Goal: Task Accomplishment & Management: Manage account settings

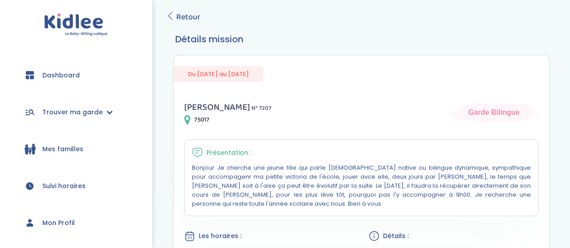
scroll to position [35, 0]
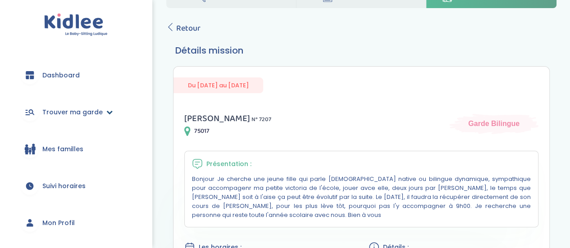
click at [62, 112] on span "Trouver ma garde" at bounding box center [72, 112] width 60 height 9
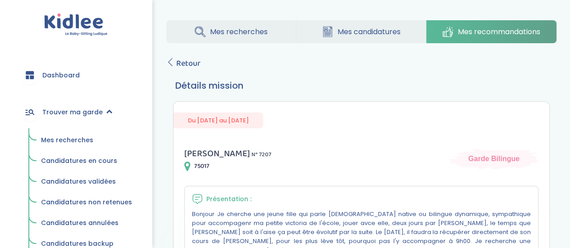
click at [461, 31] on span "Mes recommandations" at bounding box center [499, 31] width 82 height 11
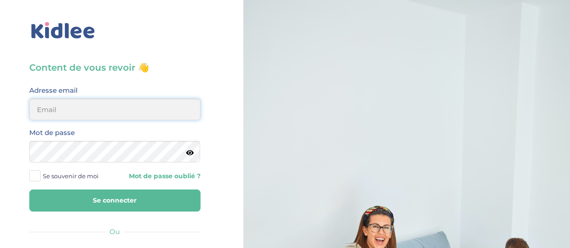
type input "0651885519"
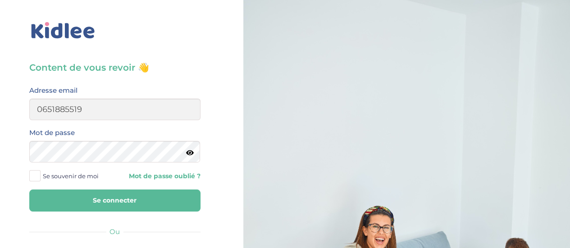
scroll to position [179, 0]
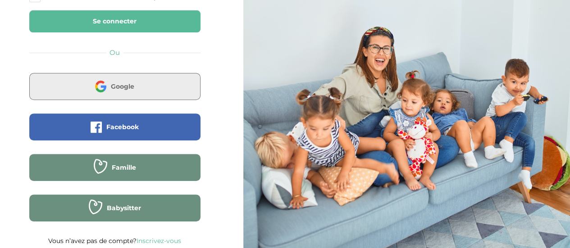
click at [126, 83] on span "Google" at bounding box center [122, 86] width 23 height 9
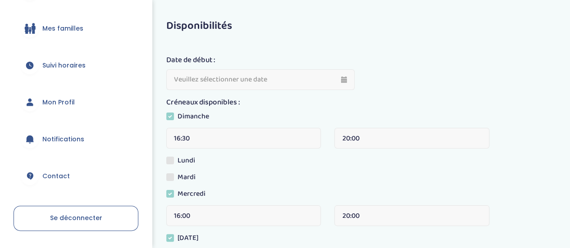
scroll to position [148, 0]
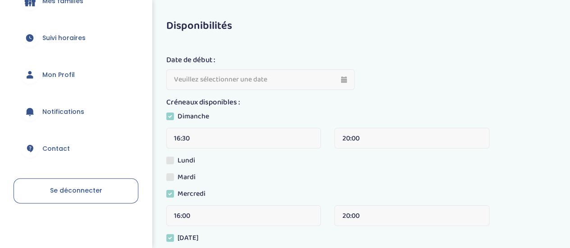
click at [521, 136] on div "16:30 20:00" at bounding box center [362, 141] width 404 height 27
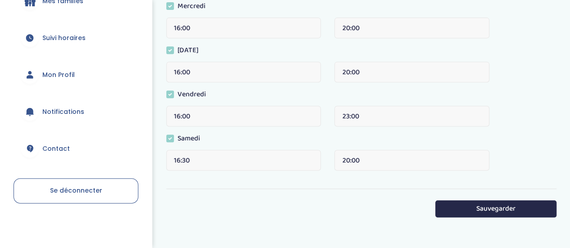
scroll to position [184, 0]
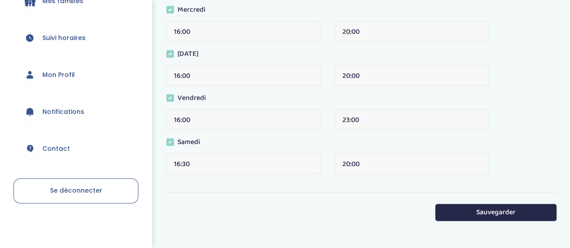
click at [202, 112] on div "16:00" at bounding box center [243, 119] width 155 height 21
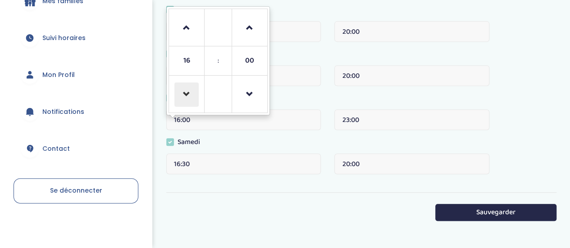
click at [187, 88] on span at bounding box center [186, 94] width 24 height 24
click at [189, 53] on span "14" at bounding box center [186, 61] width 24 height 24
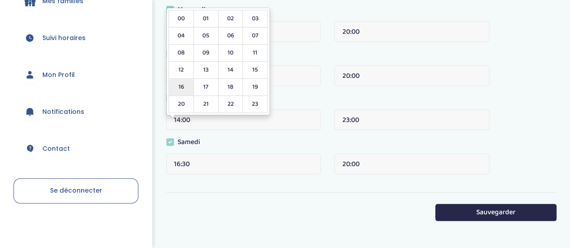
click at [177, 94] on td "16" at bounding box center [181, 87] width 25 height 17
click at [0, 0] on span at bounding box center [0, 0] width 0 height 0
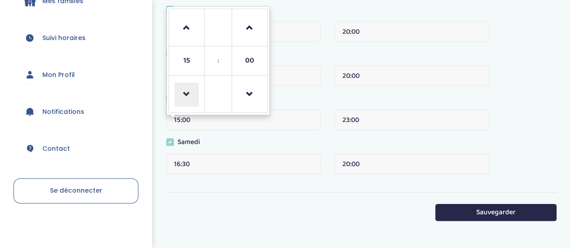
click at [182, 97] on span at bounding box center [186, 94] width 24 height 24
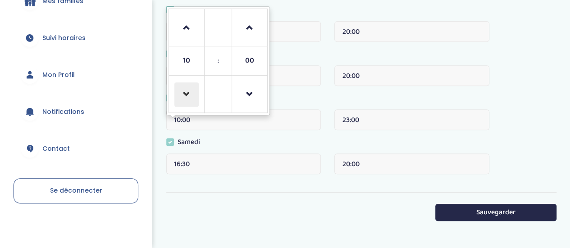
click at [182, 97] on span at bounding box center [186, 94] width 24 height 24
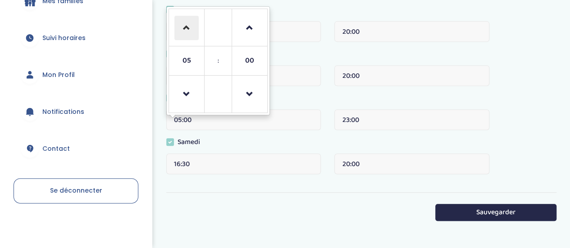
click at [190, 33] on span at bounding box center [186, 28] width 24 height 24
type input "08:00"
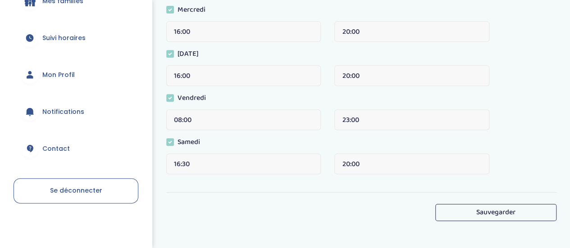
click at [469, 210] on button "Sauvegarder" at bounding box center [495, 212] width 121 height 17
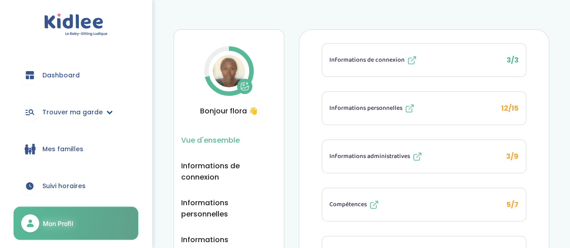
click at [69, 118] on link "Trouver ma garde" at bounding box center [76, 112] width 125 height 32
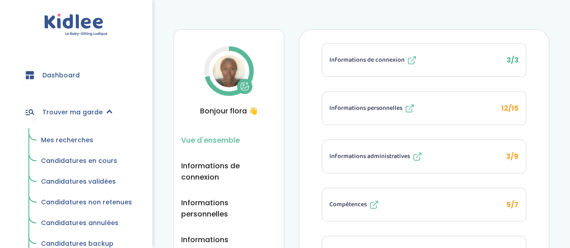
click at [70, 145] on span "Mes recherches" at bounding box center [67, 140] width 52 height 9
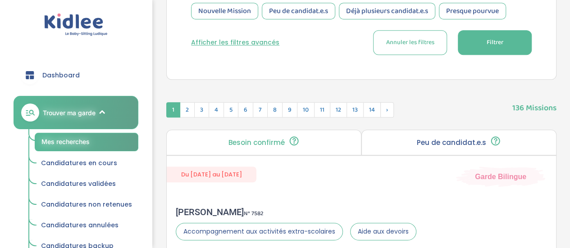
scroll to position [277, 0]
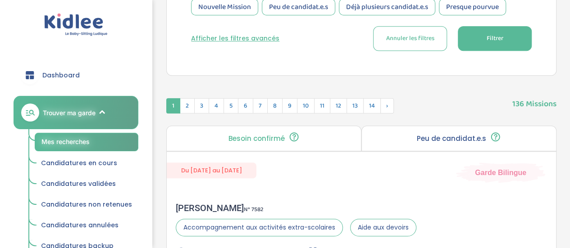
click at [503, 39] on span "Filtrer" at bounding box center [494, 38] width 17 height 9
click at [261, 40] on button "Afficher les filtres avancés" at bounding box center [235, 38] width 88 height 9
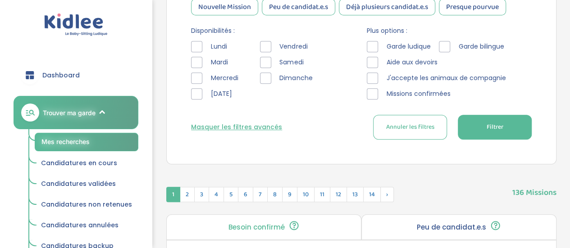
click at [265, 59] on div at bounding box center [265, 62] width 11 height 11
click at [265, 50] on div at bounding box center [265, 46] width 11 height 11
click at [190, 95] on div "Lieu : 81 Avenue de la Paix, Fresnes, France Langues : Choix de langues Alleman…" at bounding box center [362, 1] width 368 height 304
click at [196, 92] on div at bounding box center [196, 93] width 11 height 11
click at [488, 128] on span "Filtrer" at bounding box center [494, 127] width 17 height 9
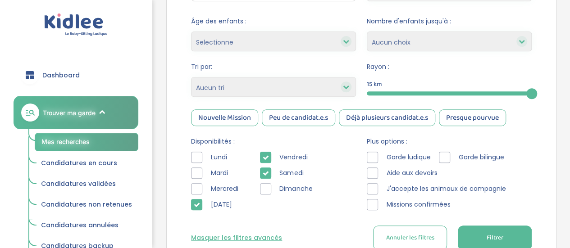
scroll to position [245, 0]
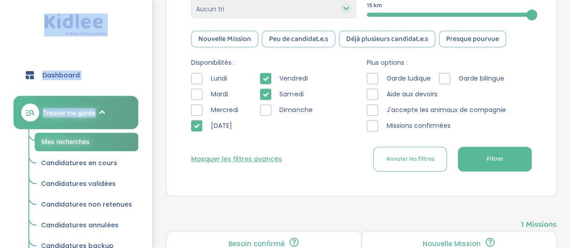
drag, startPoint x: 150, startPoint y: 28, endPoint x: 140, endPoint y: 101, distance: 73.7
click at [140, 101] on div "Dashboard Trouver ma garde Mes recherches Candidatures en cours Candidatures va…" at bounding box center [76, 124] width 152 height 248
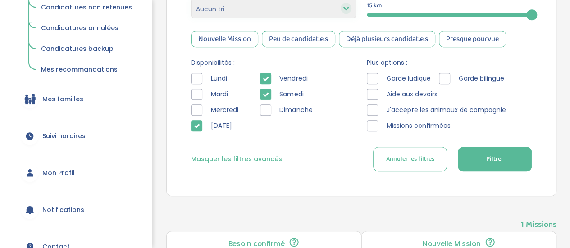
scroll to position [194, 0]
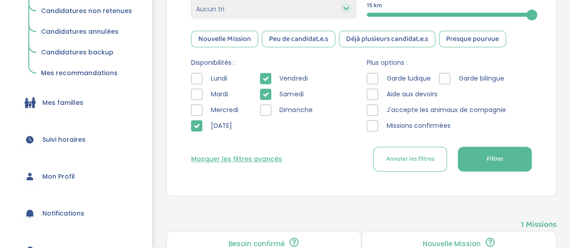
click at [77, 178] on link "Mon Profil" at bounding box center [76, 176] width 125 height 32
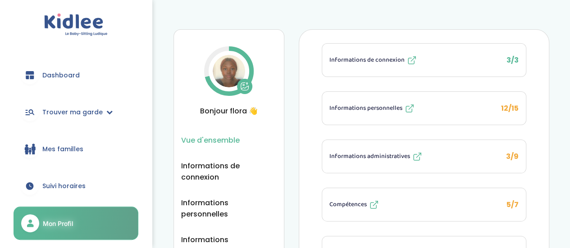
scroll to position [41, 0]
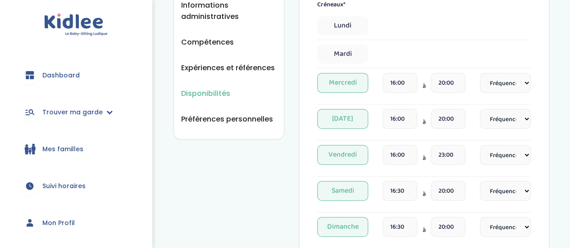
scroll to position [258, 0]
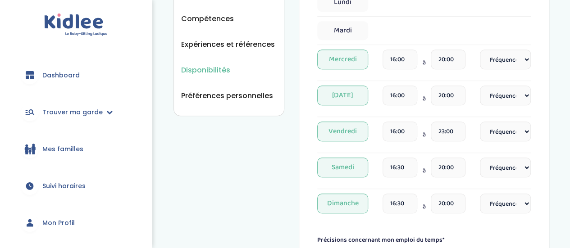
click at [345, 59] on span "Mercredi" at bounding box center [342, 60] width 51 height 20
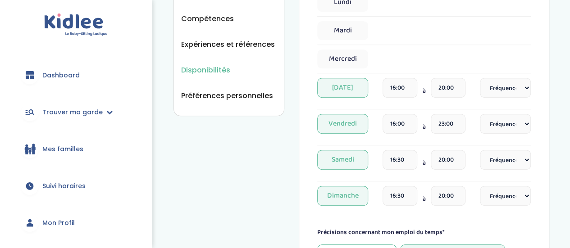
drag, startPoint x: 345, startPoint y: 86, endPoint x: 325, endPoint y: 82, distance: 20.7
click at [325, 82] on span "[DATE]" at bounding box center [342, 88] width 51 height 20
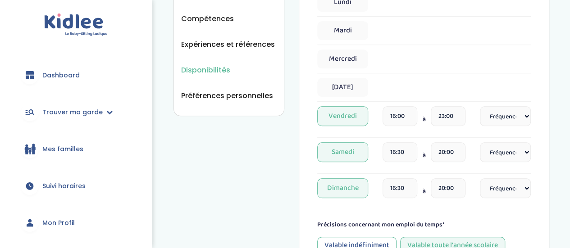
click at [362, 102] on div "Créneaux* Lundi Mardi Mercredi Jeudi Vendredi 16:00 à 23:00 Fréquence Toutes le…" at bounding box center [424, 91] width 214 height 228
click at [349, 78] on span "[DATE]" at bounding box center [342, 87] width 51 height 19
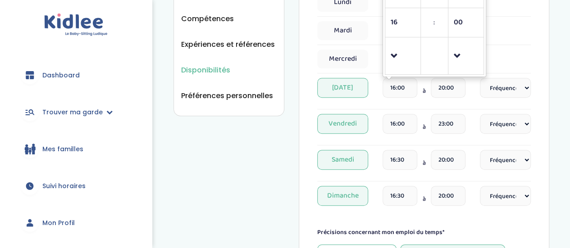
click at [397, 89] on input "16:00" at bounding box center [400, 88] width 35 height 20
drag, startPoint x: 394, startPoint y: 86, endPoint x: 383, endPoint y: 86, distance: 10.8
click at [383, 86] on input "16:00" at bounding box center [400, 88] width 35 height 20
drag, startPoint x: 389, startPoint y: 86, endPoint x: 396, endPoint y: 86, distance: 6.3
click at [396, 86] on input "16:00" at bounding box center [400, 88] width 35 height 20
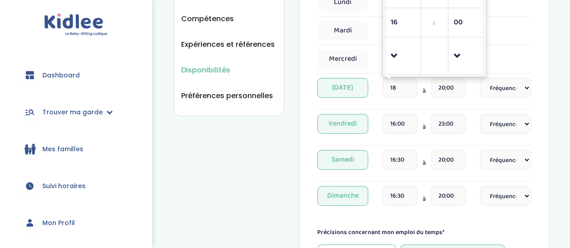
type input "18H"
click at [396, 86] on input "18H" at bounding box center [400, 88] width 35 height 20
type input "18:00"
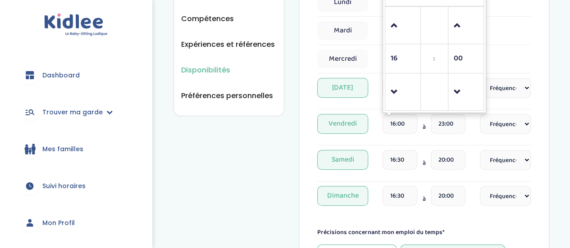
click at [399, 121] on input "16:00" at bounding box center [400, 124] width 35 height 20
drag, startPoint x: 413, startPoint y: 120, endPoint x: 389, endPoint y: 122, distance: 23.5
click at [389, 122] on input "16:00" at bounding box center [400, 124] width 35 height 20
click at [389, 99] on link at bounding box center [402, 92] width 27 height 32
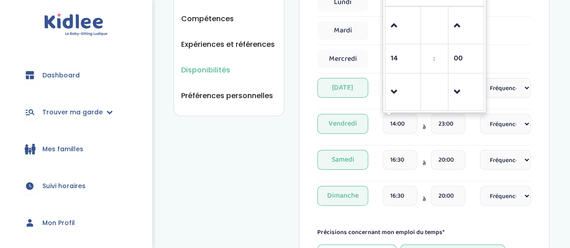
click at [389, 99] on link at bounding box center [402, 92] width 27 height 32
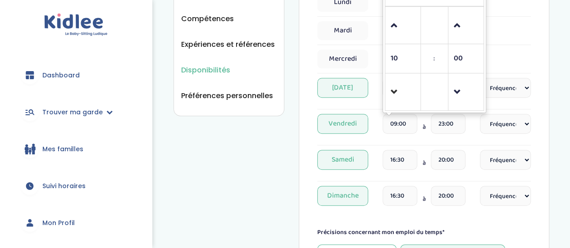
click at [389, 99] on link at bounding box center [402, 92] width 27 height 32
click at [394, 33] on span at bounding box center [403, 26] width 24 height 24
type input "09:00"
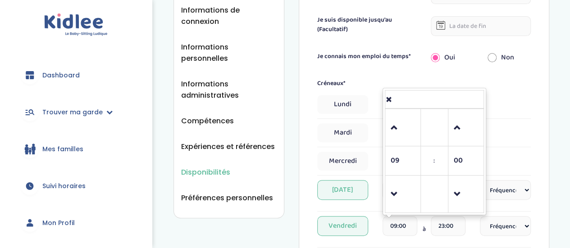
scroll to position [143, 0]
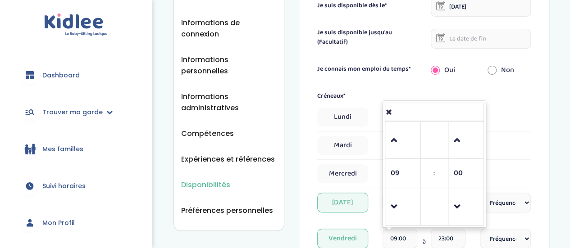
click at [554, 87] on div "Disponibilités Vue d'ensemble Informations de connexion Informations personnell…" at bounding box center [361, 210] width 417 height 680
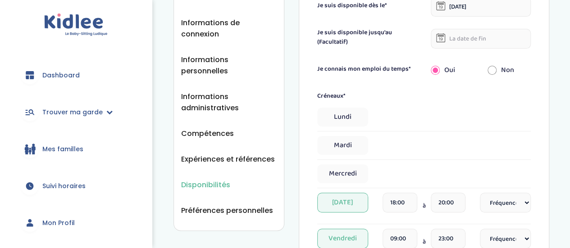
drag, startPoint x: 576, startPoint y: 100, endPoint x: 568, endPoint y: 37, distance: 63.7
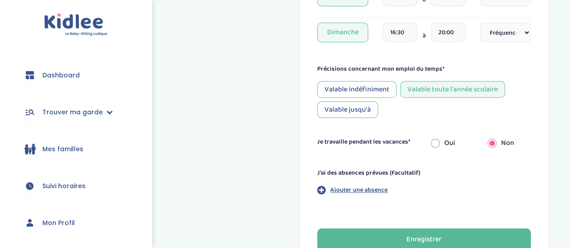
scroll to position [451, 0]
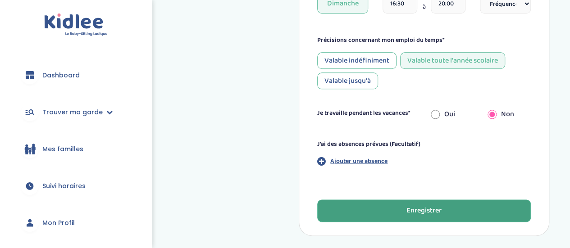
click at [417, 217] on button "Enregistrer" at bounding box center [424, 211] width 214 height 23
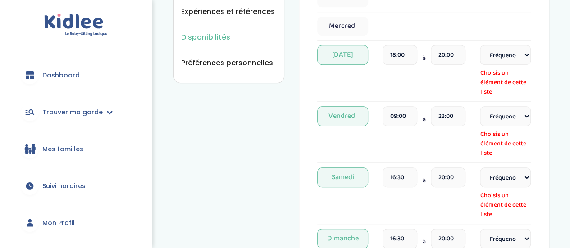
scroll to position [292, 0]
click at [506, 55] on select "Fréquence Toutes les semaines Toutes les 2 semaines Tous les mois" at bounding box center [505, 54] width 51 height 20
select select "1"
click at [480, 44] on select "Fréquence Toutes les semaines Toutes les 2 semaines Tous les mois" at bounding box center [505, 54] width 51 height 20
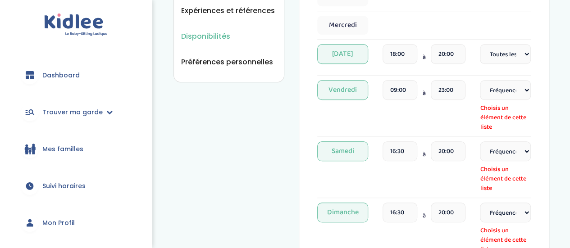
click at [511, 89] on select "Fréquence Toutes les semaines Toutes les 2 semaines Tous les mois" at bounding box center [505, 90] width 51 height 20
select select "1"
click at [480, 80] on select "Fréquence Toutes les semaines Toutes les 2 semaines Tous les mois" at bounding box center [505, 90] width 51 height 20
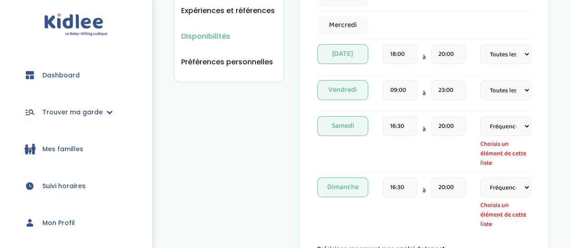
click at [512, 114] on div "Créneaux* Lundi Mardi Mercredi Jeudi 18:00 à 20:00 Fréquence Toutes les semaine…" at bounding box center [424, 86] width 214 height 287
click at [512, 116] on select "Fréquence Toutes les semaines Toutes les 2 semaines Tous les mois" at bounding box center [505, 126] width 51 height 20
click at [507, 133] on div "Il faut enregistrer tes modifications en cliquant sur "Enregistrer" en bas de l…" at bounding box center [424, 91] width 251 height 708
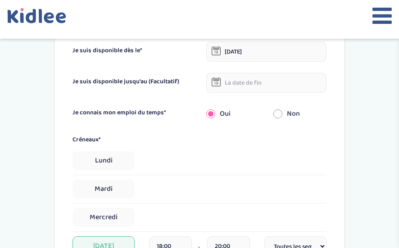
click at [373, 38] on div at bounding box center [199, 19] width 399 height 39
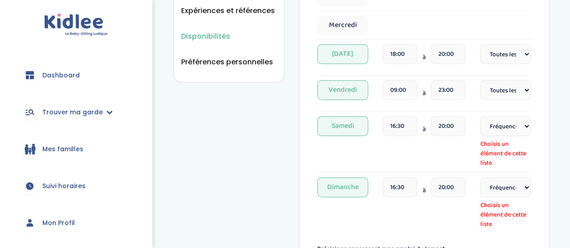
click at [512, 127] on select "Fréquence Toutes les semaines Toutes les 2 semaines Tous les mois" at bounding box center [505, 126] width 51 height 20
select select "1"
click at [480, 116] on select "Fréquence Toutes les semaines Toutes les 2 semaines Tous les mois" at bounding box center [505, 126] width 51 height 20
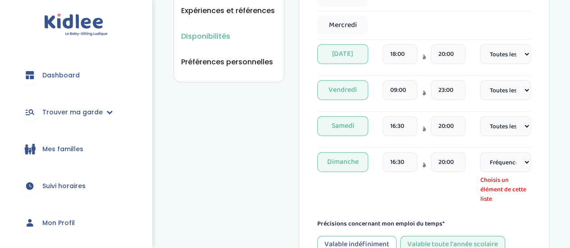
drag, startPoint x: 496, startPoint y: 191, endPoint x: 500, endPoint y: 184, distance: 7.9
click at [496, 190] on span "Choisis un élément de cette liste" at bounding box center [505, 190] width 51 height 28
click at [509, 173] on div "Fréquence Toutes les semaines Toutes les 2 semaines Tous les mois Choisis un él…" at bounding box center [505, 178] width 51 height 52
click at [507, 163] on select "Fréquence Toutes les semaines Toutes les 2 semaines Tous les mois" at bounding box center [505, 162] width 51 height 20
select select "1"
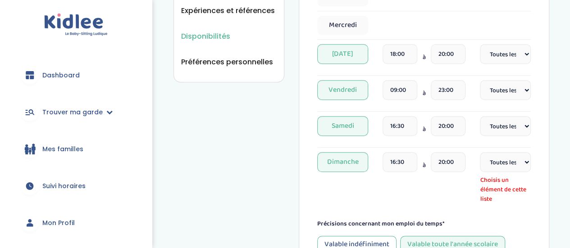
click at [480, 152] on select "Fréquence Toutes les semaines Toutes les 2 semaines Tous les mois" at bounding box center [505, 162] width 51 height 20
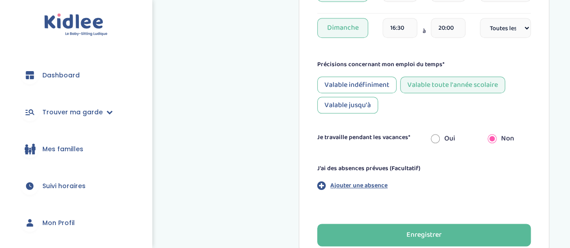
scroll to position [442, 0]
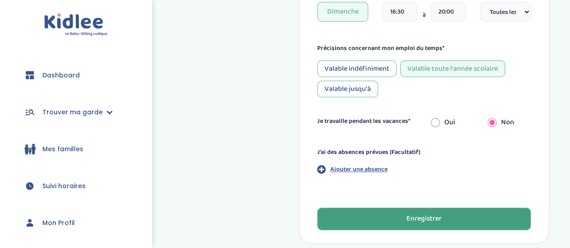
click at [423, 218] on div "Enregistrer" at bounding box center [423, 219] width 35 height 10
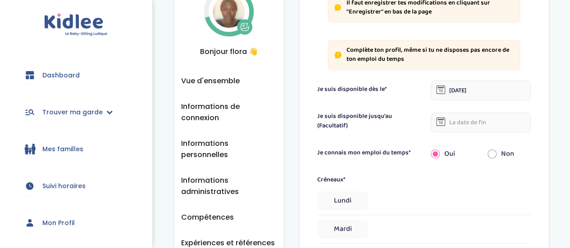
scroll to position [55, 0]
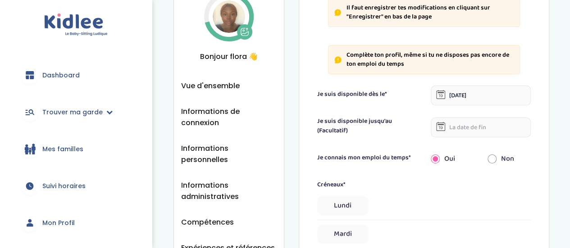
click at [58, 149] on span "Mes familles" at bounding box center [62, 149] width 41 height 9
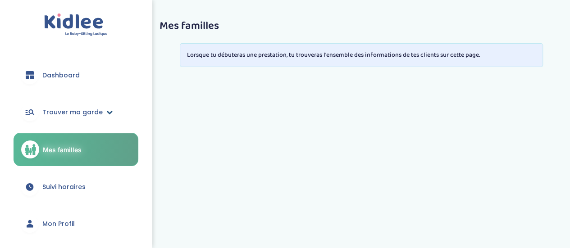
click at [76, 117] on link "Trouver ma garde" at bounding box center [76, 112] width 125 height 32
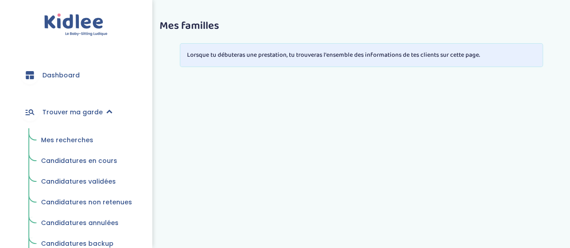
click at [60, 140] on span "Mes recherches" at bounding box center [67, 140] width 52 height 9
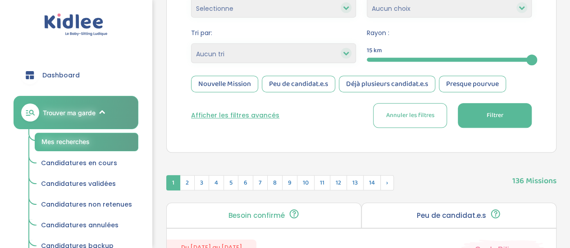
scroll to position [204, 0]
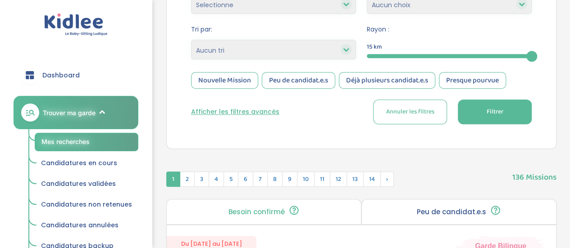
click at [263, 107] on button "Afficher les filtres avancés" at bounding box center [235, 111] width 88 height 9
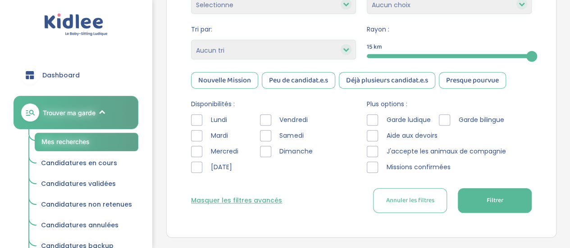
click at [264, 123] on div at bounding box center [265, 119] width 11 height 11
click at [197, 165] on div at bounding box center [196, 167] width 11 height 11
click at [261, 135] on div at bounding box center [265, 135] width 11 height 11
click at [484, 197] on button "Filtrer" at bounding box center [495, 200] width 74 height 25
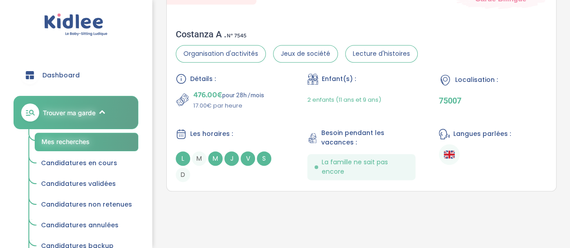
scroll to position [517, 0]
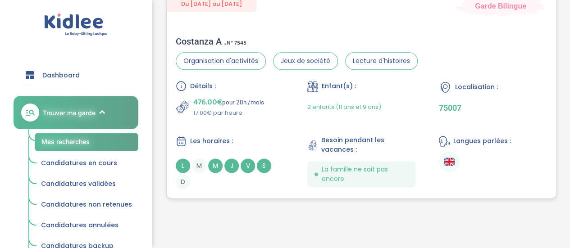
click at [281, 94] on div "Détails : 476.00€ pour 28h /mois 17.00€ par heure" at bounding box center [230, 99] width 108 height 37
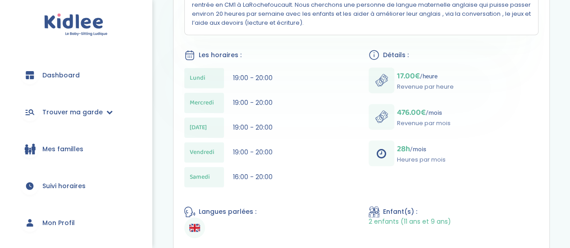
scroll to position [266, 0]
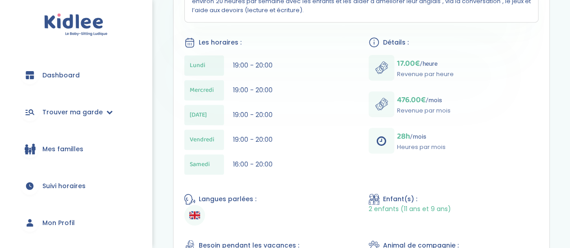
drag, startPoint x: 576, startPoint y: 16, endPoint x: 576, endPoint y: 93, distance: 77.0
click at [570, 93] on html "trouver ma garde Dashboard Mon profil Mes famille Mes documents Dashboard Trouv…" at bounding box center [285, 142] width 570 height 817
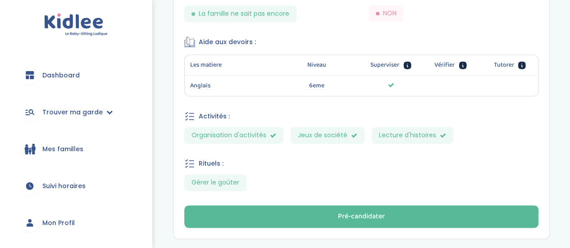
scroll to position [521, 0]
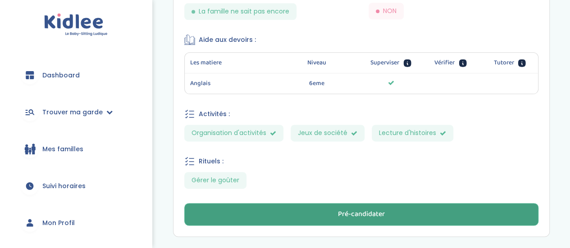
click at [412, 203] on button "Pré-candidater" at bounding box center [361, 214] width 354 height 23
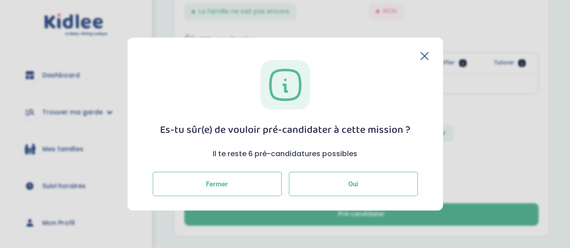
click at [334, 186] on button "Oui" at bounding box center [353, 184] width 129 height 24
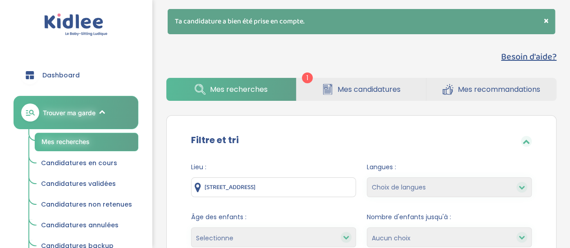
click at [394, 98] on link "Mes candidatures" at bounding box center [361, 89] width 130 height 23
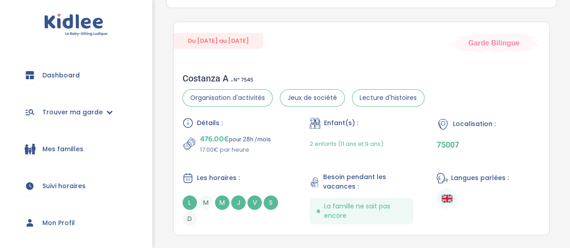
scroll to position [194, 0]
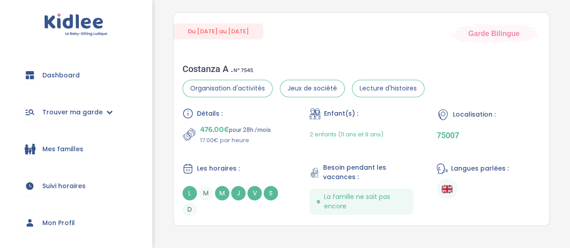
drag, startPoint x: 576, startPoint y: 70, endPoint x: 576, endPoint y: 164, distance: 93.7
click at [570, 164] on html "trouver ma garde Dashboard Mon profil Mes famille Mes documents Dashboard Trouv…" at bounding box center [285, 46] width 570 height 481
click at [255, 146] on div "Détails : 476.00€ pour 28h /mois 17.00€ par heure Enfant(s) : 2 enfants (11 ans…" at bounding box center [361, 162] width 358 height 109
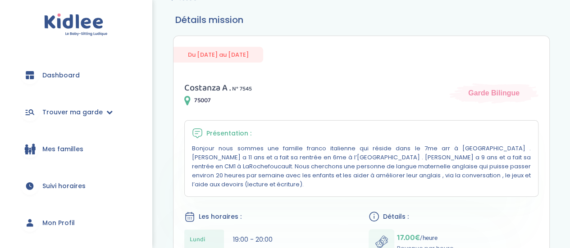
scroll to position [62, 0]
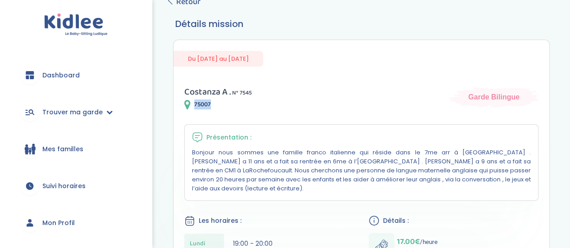
drag, startPoint x: 214, startPoint y: 105, endPoint x: 195, endPoint y: 104, distance: 19.4
click at [195, 104] on div "75007" at bounding box center [218, 104] width 68 height 11
click at [173, 3] on icon at bounding box center [170, 0] width 8 height 8
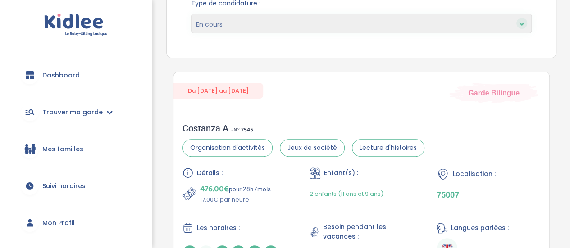
scroll to position [135, 0]
click at [516, 167] on div "Localisation :" at bounding box center [489, 173] width 104 height 13
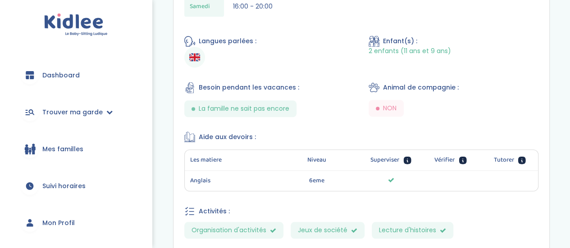
scroll to position [329, 0]
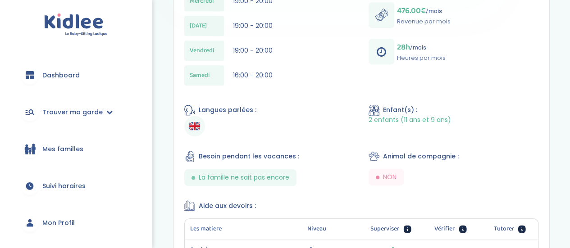
drag, startPoint x: 576, startPoint y: 60, endPoint x: 574, endPoint y: 158, distance: 97.8
click at [570, 158] on html "trouver ma garde Dashboard Mon profil Mes famille Mes documents Dashboard Trouv…" at bounding box center [285, 67] width 570 height 793
click at [53, 150] on span "Mes familles" at bounding box center [62, 149] width 41 height 9
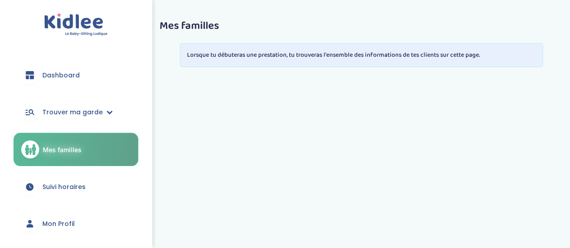
click at [61, 187] on span "Suivi horaires" at bounding box center [63, 186] width 43 height 9
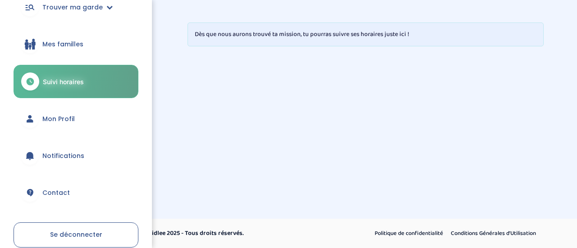
scroll to position [108, 0]
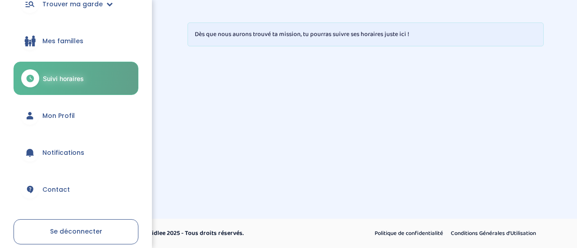
click at [76, 155] on span "Notifications" at bounding box center [63, 152] width 42 height 9
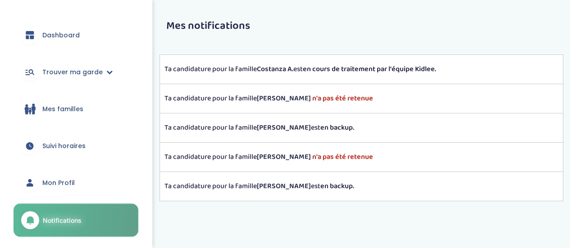
scroll to position [67, 0]
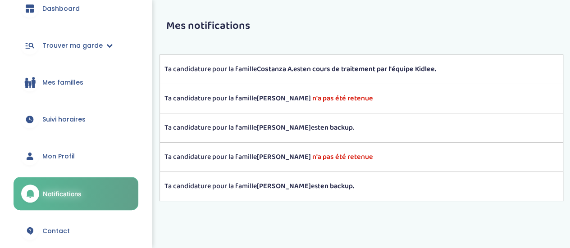
click at [278, 150] on div "Ta candidature pour la famille jean baptiste d. n'a pas été retenue" at bounding box center [362, 156] width 404 height 29
click at [278, 151] on strong "jean baptiste d." at bounding box center [284, 156] width 54 height 11
click at [130, 141] on link "Mon Profil" at bounding box center [76, 156] width 125 height 32
click at [69, 152] on span "Mon Profil" at bounding box center [58, 156] width 32 height 9
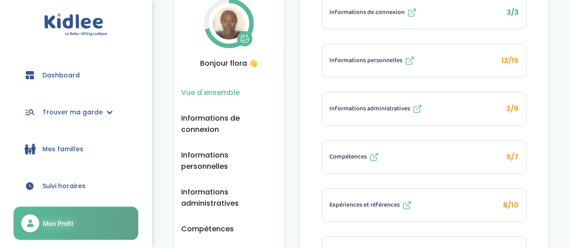
scroll to position [65, 0]
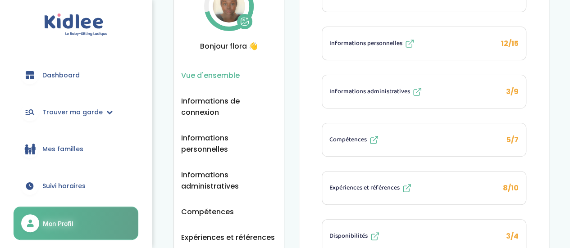
click at [470, 220] on button "Disponibilités 3/4" at bounding box center [424, 236] width 204 height 33
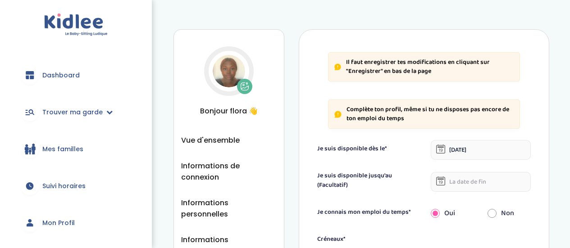
select select "1"
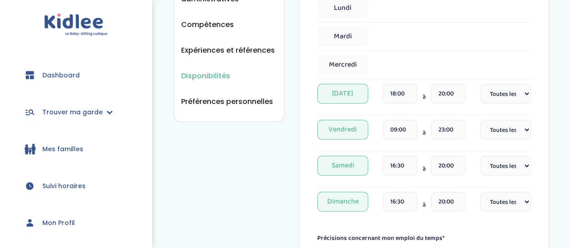
scroll to position [247, 0]
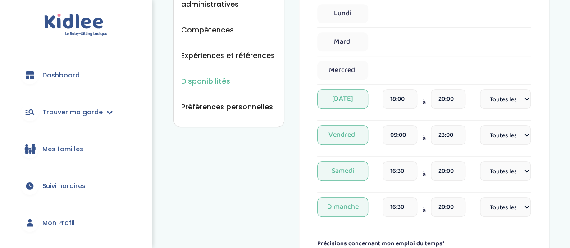
drag, startPoint x: 576, startPoint y: 84, endPoint x: 576, endPoint y: 161, distance: 76.6
click at [570, 161] on html "trouver ma garde Dashboard Mon profil Mes famille Mes documents Dashboard Trouv…" at bounding box center [285, 125] width 570 height 745
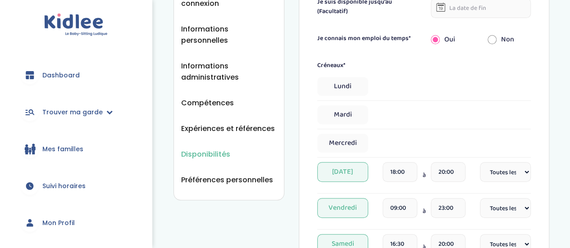
scroll to position [147, 0]
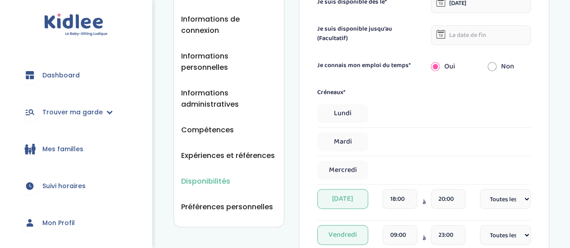
click at [406, 178] on div "Mercredi" at bounding box center [424, 170] width 214 height 19
click at [334, 170] on span "Mercredi" at bounding box center [342, 170] width 51 height 19
select select "1"
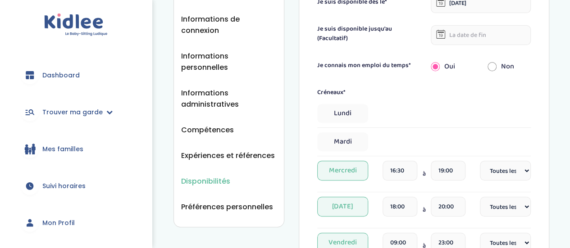
click at [403, 169] on input "16:30" at bounding box center [400, 171] width 35 height 20
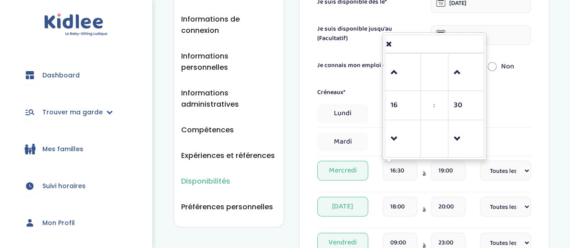
click at [403, 169] on input "16:30" at bounding box center [400, 171] width 35 height 20
click at [399, 136] on span at bounding box center [403, 139] width 24 height 24
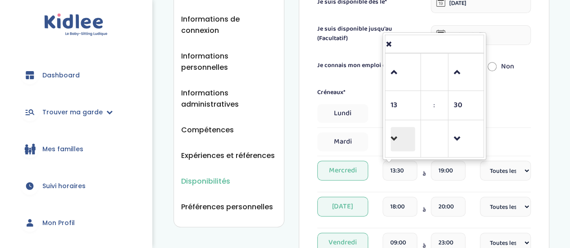
click at [399, 136] on span at bounding box center [403, 139] width 24 height 24
click at [399, 76] on span at bounding box center [403, 72] width 24 height 24
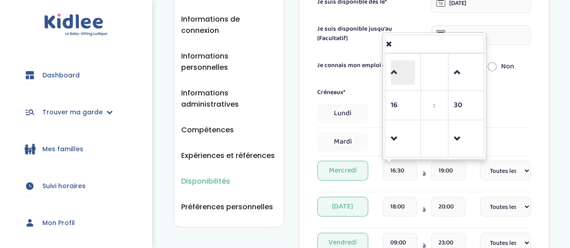
click at [399, 76] on span at bounding box center [403, 72] width 24 height 24
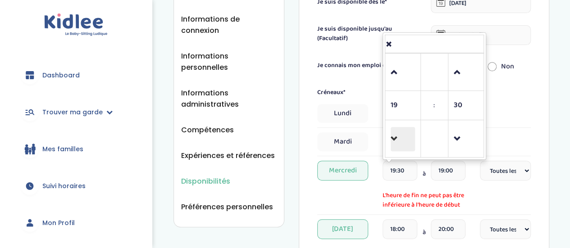
click at [392, 134] on span at bounding box center [403, 139] width 24 height 24
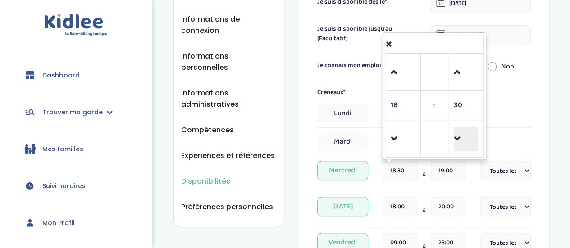
click at [462, 128] on span at bounding box center [466, 139] width 24 height 24
click at [460, 69] on span at bounding box center [466, 72] width 24 height 24
type input "18:00"
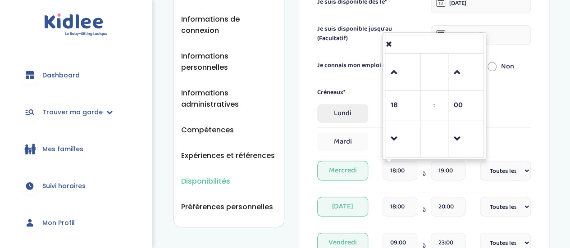
click at [352, 108] on span "Lundi" at bounding box center [342, 113] width 51 height 19
select select "1"
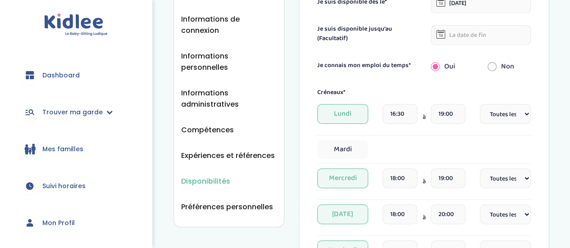
click at [404, 115] on input "16:30" at bounding box center [400, 114] width 35 height 20
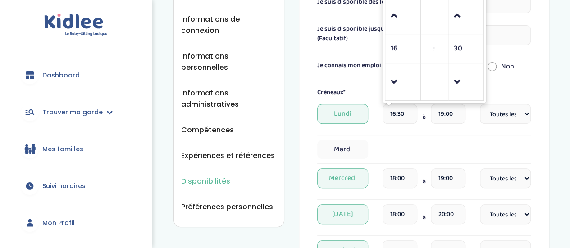
click at [388, 101] on div "16 : 30 00 01 02 03 04 05 06 07 08 09 10 11 12 13 14 15 16 17 18 19 20 21 22 23…" at bounding box center [435, 40] width 104 height 128
click at [394, 90] on span at bounding box center [403, 82] width 24 height 24
click at [399, 27] on span at bounding box center [403, 16] width 24 height 24
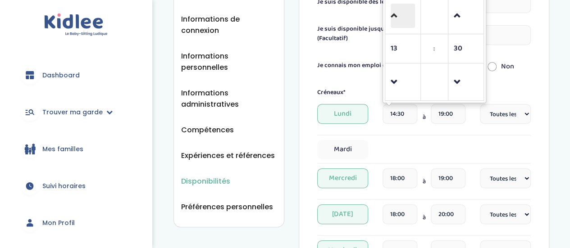
click at [399, 27] on span at bounding box center [403, 16] width 24 height 24
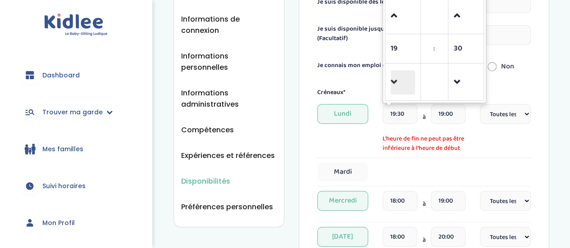
click at [396, 86] on span at bounding box center [403, 82] width 24 height 24
type input "18:30"
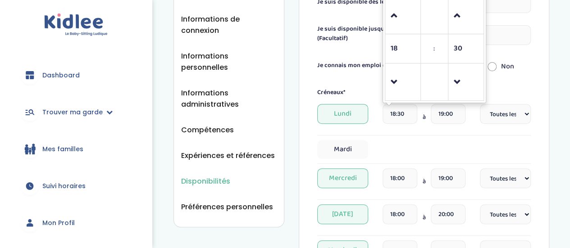
click at [343, 158] on div "Mardi" at bounding box center [424, 152] width 214 height 24
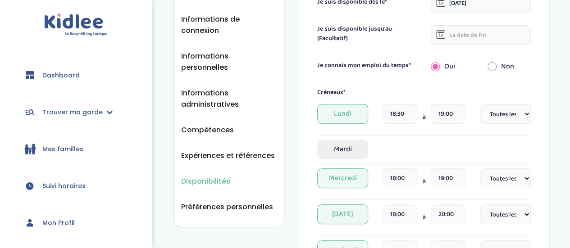
click at [345, 152] on span "Mardi" at bounding box center [342, 149] width 51 height 19
select select "1"
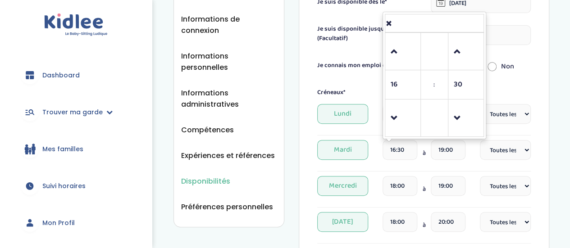
click at [399, 145] on input "16:30" at bounding box center [400, 150] width 35 height 20
click at [392, 56] on span at bounding box center [403, 52] width 24 height 24
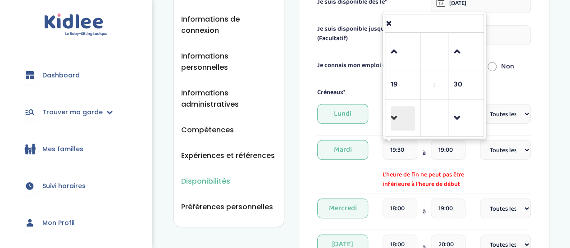
click at [392, 118] on span at bounding box center [403, 118] width 24 height 24
type input "18:30"
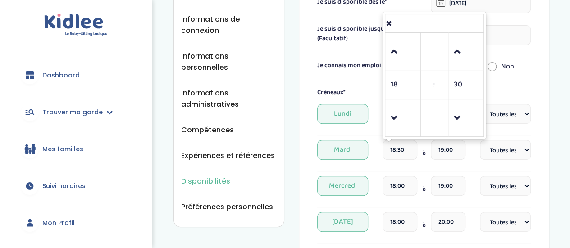
click at [551, 135] on div "Disponibilités Vue d'ensemble Informations de connexion Informations personnell…" at bounding box center [361, 218] width 417 height 703
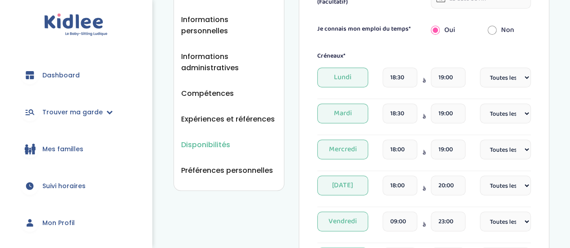
scroll to position [182, 0]
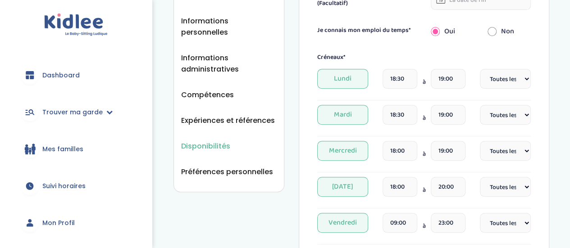
click at [328, 77] on span "Lundi" at bounding box center [342, 79] width 51 height 20
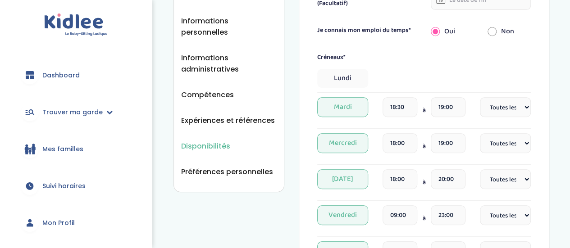
click at [334, 103] on span "Mardi" at bounding box center [342, 107] width 51 height 20
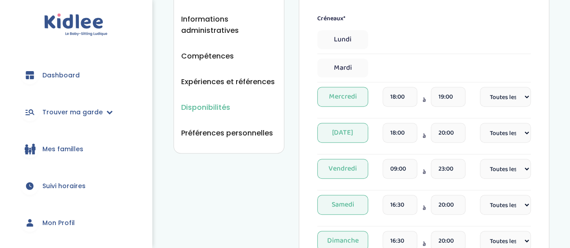
scroll to position [222, 0]
click at [423, 96] on span "à" at bounding box center [424, 99] width 3 height 9
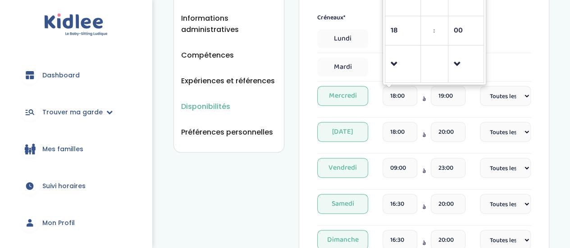
click at [413, 96] on input "18:00" at bounding box center [400, 96] width 35 height 20
drag, startPoint x: 413, startPoint y: 96, endPoint x: 382, endPoint y: 96, distance: 30.7
click at [383, 96] on input "18:00" at bounding box center [400, 96] width 35 height 20
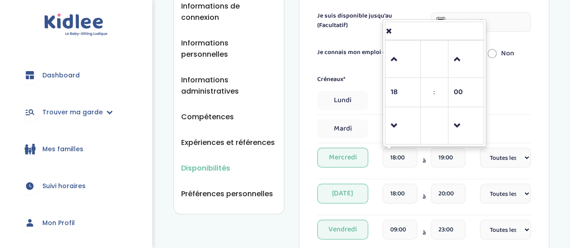
scroll to position [156, 0]
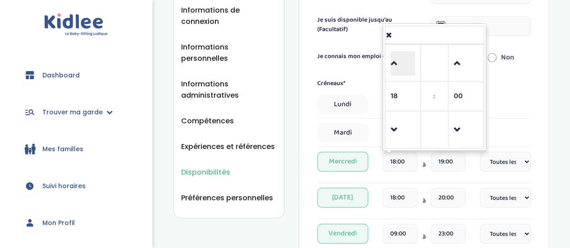
click at [400, 59] on span at bounding box center [403, 63] width 24 height 24
type input "19:00"
click at [459, 157] on input "19:00" at bounding box center [448, 162] width 35 height 20
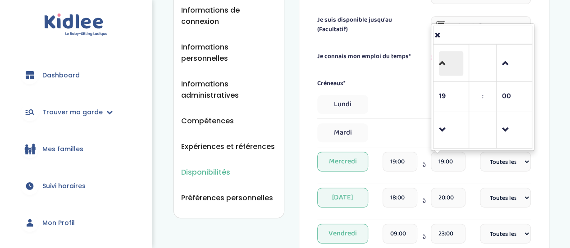
click at [444, 64] on span at bounding box center [451, 63] width 24 height 24
type input "23:00"
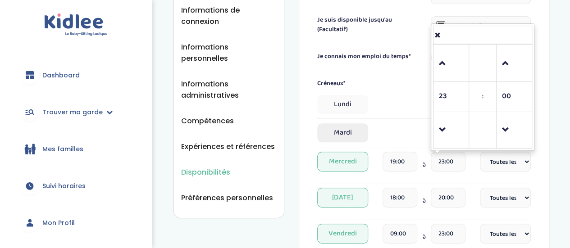
click at [356, 135] on span "Mardi" at bounding box center [342, 132] width 51 height 19
select select "1"
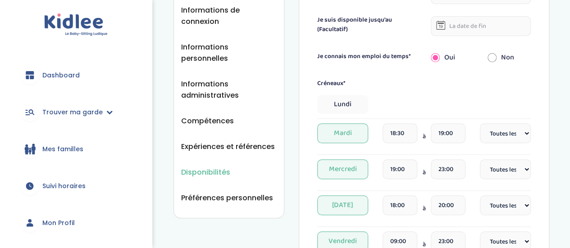
click at [392, 134] on input "18:30" at bounding box center [400, 133] width 35 height 20
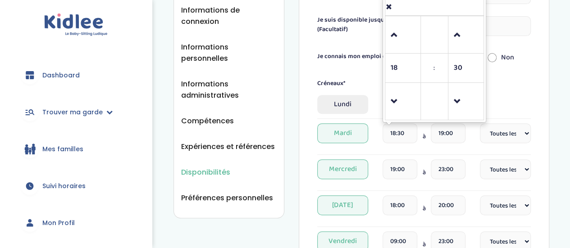
click at [339, 105] on span "Lundi" at bounding box center [342, 104] width 51 height 19
select select "1"
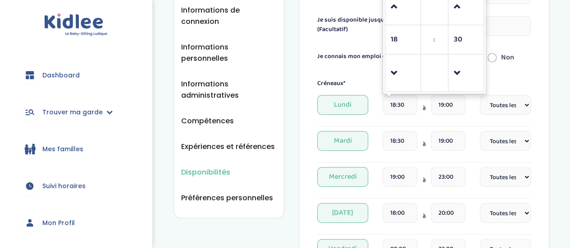
click at [400, 102] on input "18:30" at bounding box center [400, 105] width 35 height 20
click at [397, 15] on span at bounding box center [403, 7] width 24 height 24
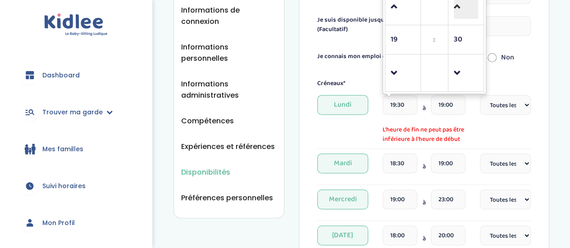
click at [457, 15] on span at bounding box center [466, 7] width 24 height 24
click at [394, 76] on span at bounding box center [403, 73] width 24 height 24
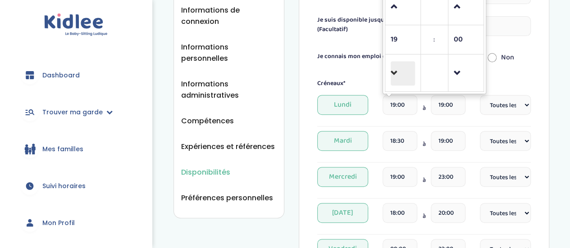
click at [405, 76] on span at bounding box center [403, 73] width 24 height 24
click at [394, 18] on span at bounding box center [403, 7] width 24 height 24
type input "19:00"
click at [451, 109] on input "19:00" at bounding box center [448, 105] width 35 height 20
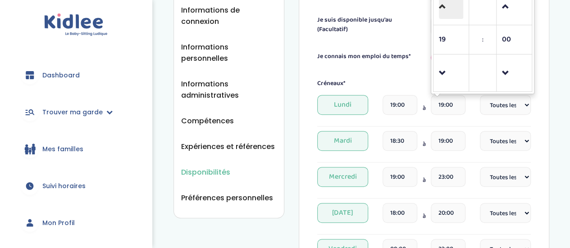
click at [445, 8] on span at bounding box center [451, 7] width 24 height 24
type input "23:00"
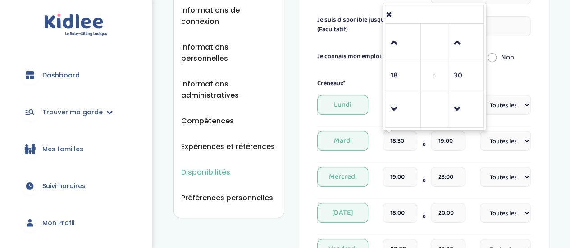
click at [399, 137] on input "18:30" at bounding box center [400, 141] width 35 height 20
click at [389, 32] on link at bounding box center [402, 42] width 27 height 32
type input "19:30"
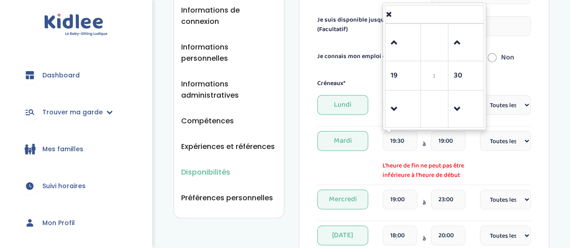
drag, startPoint x: 389, startPoint y: 32, endPoint x: 381, endPoint y: 37, distance: 8.9
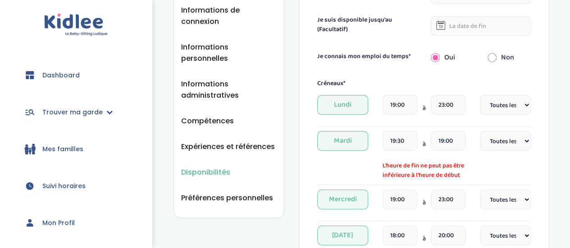
click at [393, 129] on div "Créneaux* Lundi 19:00 à 23:00 Fréquence Toutes les semaines Toutes les 2 semain…" at bounding box center [424, 220] width 214 height 282
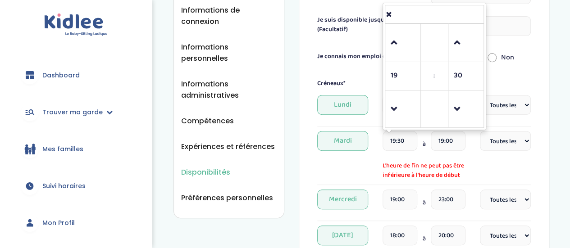
click at [396, 137] on input "19:30" at bounding box center [400, 141] width 35 height 20
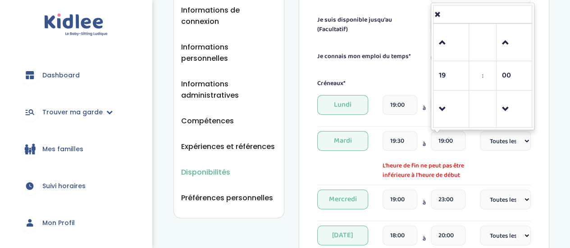
click at [451, 138] on input "19:00" at bounding box center [448, 141] width 35 height 20
click at [448, 42] on span at bounding box center [451, 43] width 24 height 24
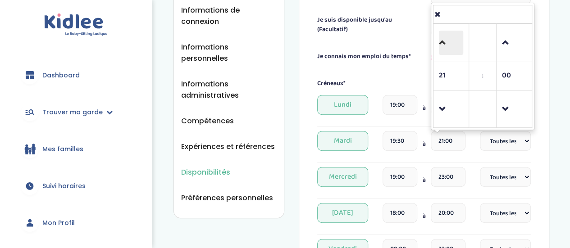
click at [448, 42] on span at bounding box center [451, 43] width 24 height 24
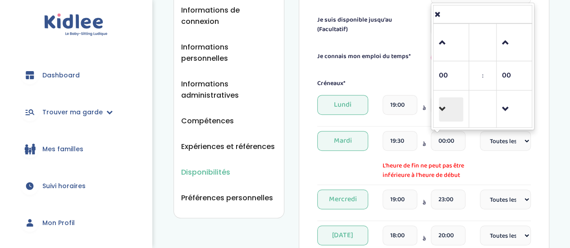
click at [445, 109] on span at bounding box center [451, 109] width 24 height 24
type input "23:00"
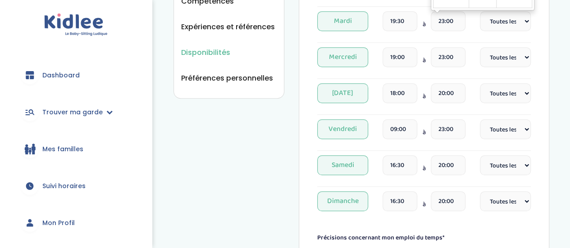
scroll to position [277, 0]
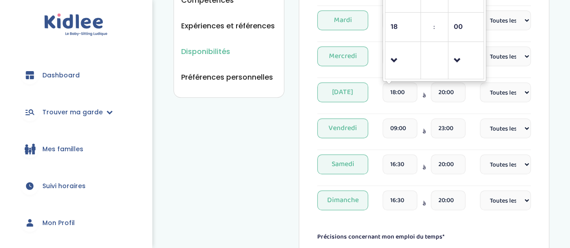
click at [387, 90] on input "18:00" at bounding box center [400, 92] width 35 height 20
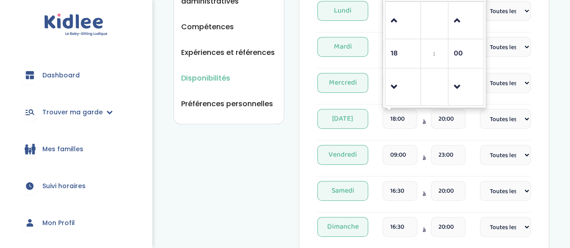
scroll to position [243, 0]
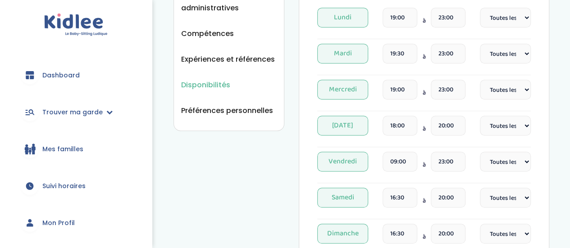
click at [311, 117] on div "Il faut enregistrer tes modifications en cliquant sur "Enregistrer" en bas de l…" at bounding box center [424, 126] width 251 height 680
click at [448, 132] on input "20:00" at bounding box center [448, 126] width 35 height 20
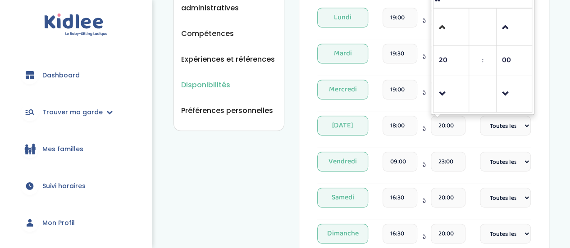
click at [444, 41] on link at bounding box center [451, 27] width 27 height 32
type input "23:00"
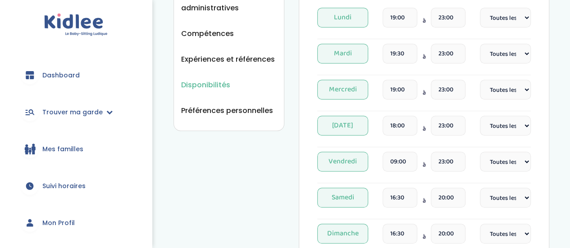
click at [565, 113] on div "Disponibilités Vue d'ensemble Informations de connexion Informations personnell…" at bounding box center [361, 121] width 417 height 703
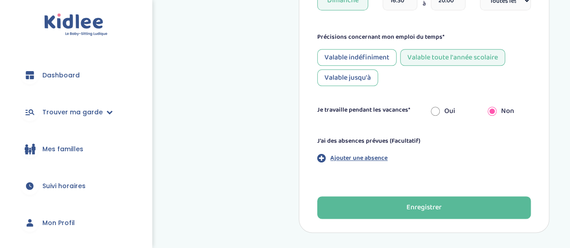
scroll to position [518, 0]
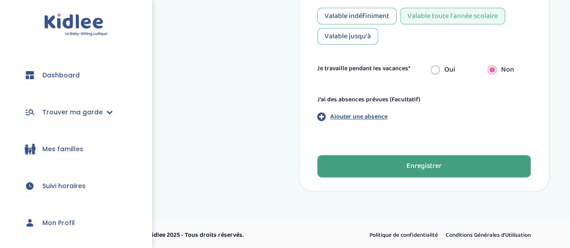
click at [393, 163] on button "Enregistrer" at bounding box center [424, 166] width 214 height 23
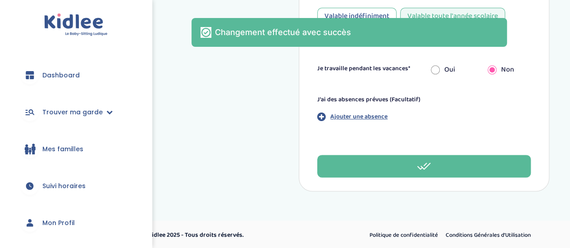
click at [70, 146] on span "Mes familles" at bounding box center [62, 149] width 41 height 9
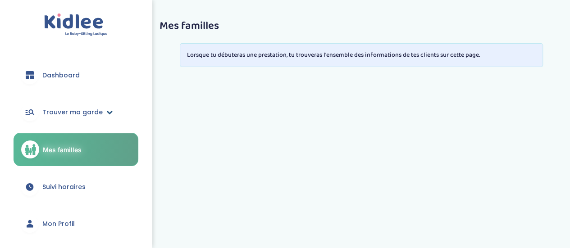
click at [69, 118] on link "Trouver ma garde" at bounding box center [76, 112] width 125 height 32
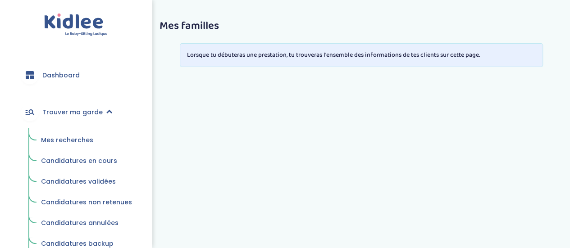
click at [57, 145] on span "Mes recherches" at bounding box center [67, 140] width 52 height 9
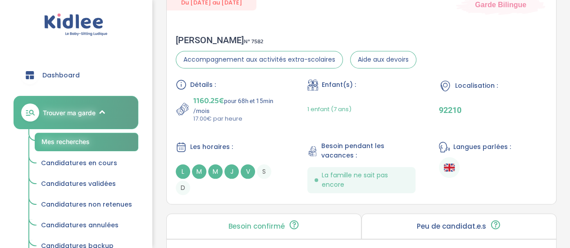
scroll to position [422, 0]
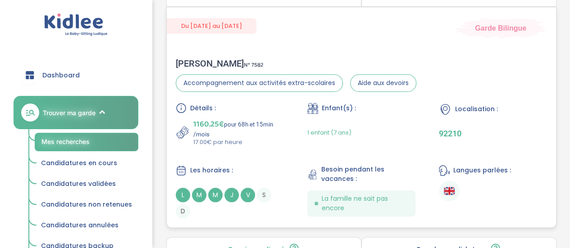
click at [225, 168] on span "Les horaires :" at bounding box center [211, 170] width 43 height 9
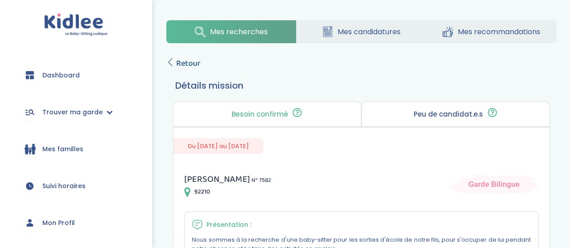
click at [178, 58] on span "Retour" at bounding box center [188, 63] width 24 height 13
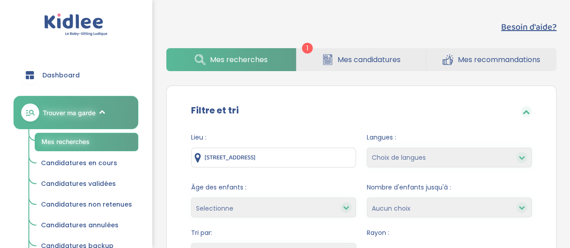
click at [276, 155] on input "81 Avenue de la Paix, Fresnes, France" at bounding box center [273, 158] width 165 height 20
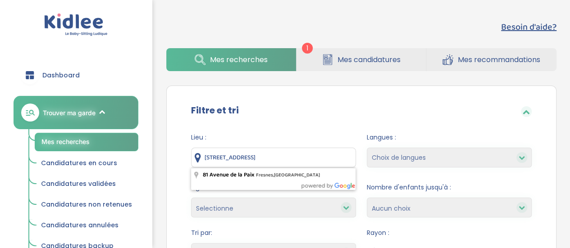
click at [276, 155] on input "81 Avenue de la Paix, Fresnes, France" at bounding box center [273, 158] width 165 height 20
drag, startPoint x: 276, startPoint y: 155, endPoint x: 171, endPoint y: 179, distance: 107.6
type input "&&"
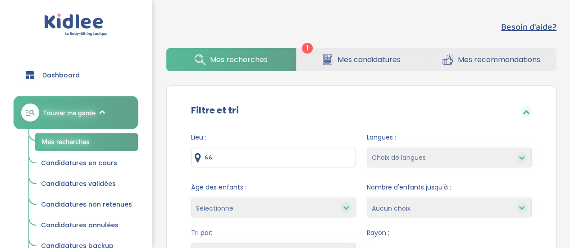
drag, startPoint x: 171, startPoint y: 179, endPoint x: 155, endPoint y: 163, distance: 22.9
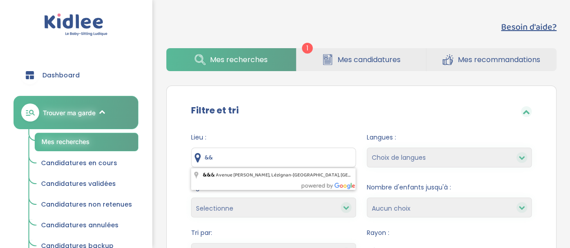
drag, startPoint x: 226, startPoint y: 164, endPoint x: 184, endPoint y: 169, distance: 41.8
click at [184, 169] on div "Lieu : && Langues : Choix de langues Allemand Anglais Espagnol Italien Russe Fr…" at bounding box center [362, 233] width 368 height 215
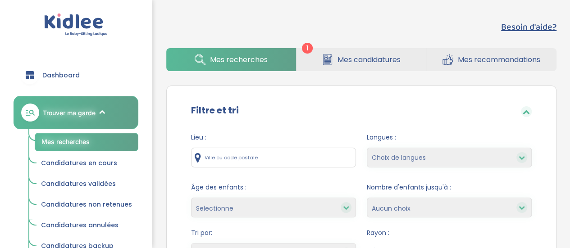
type input "&"
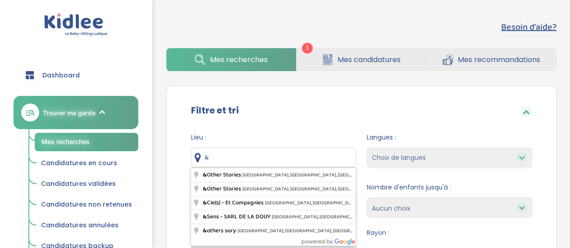
drag, startPoint x: 224, startPoint y: 159, endPoint x: 201, endPoint y: 159, distance: 23.0
click at [201, 159] on div "&" at bounding box center [273, 158] width 165 height 20
click at [210, 158] on input "11rue" at bounding box center [273, 158] width 165 height 20
click at [208, 158] on input "11rue" at bounding box center [273, 158] width 165 height 20
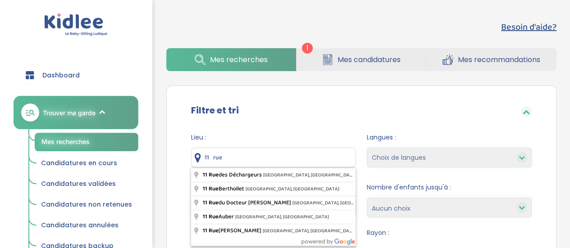
click at [219, 156] on input "11 rue" at bounding box center [273, 158] width 165 height 20
click at [244, 154] on input "11 rue" at bounding box center [273, 158] width 165 height 20
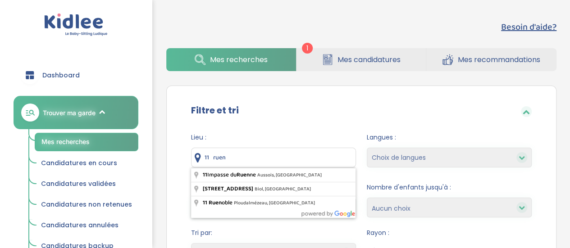
drag, startPoint x: 244, startPoint y: 154, endPoint x: 225, endPoint y: 159, distance: 19.2
click at [225, 159] on input "11 ruen" at bounding box center [273, 158] width 165 height 20
click at [223, 159] on input "11 ruen" at bounding box center [273, 158] width 165 height 20
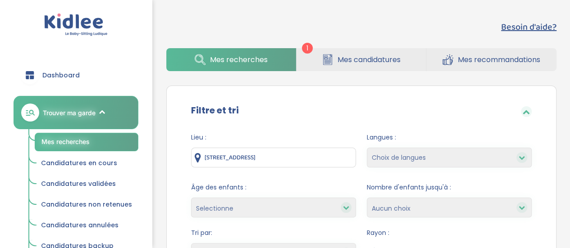
drag, startPoint x: 245, startPoint y: 159, endPoint x: 238, endPoint y: 161, distance: 6.6
click at [238, 161] on input "11 rue magem" at bounding box center [273, 158] width 165 height 20
drag, startPoint x: 294, startPoint y: 157, endPoint x: 248, endPoint y: 157, distance: 46.0
click at [248, 157] on input "11 Rue Magellan, Serris, France" at bounding box center [273, 158] width 165 height 20
click at [206, 155] on input "11 Rue Magellan, Paris, France" at bounding box center [273, 158] width 165 height 20
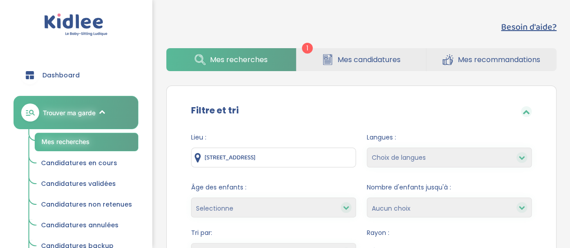
click at [210, 158] on input "11 Rue Magellan, Paris, France" at bounding box center [273, 158] width 165 height 20
click at [206, 158] on input "11 Rue Magellan, Paris, France" at bounding box center [273, 158] width 165 height 20
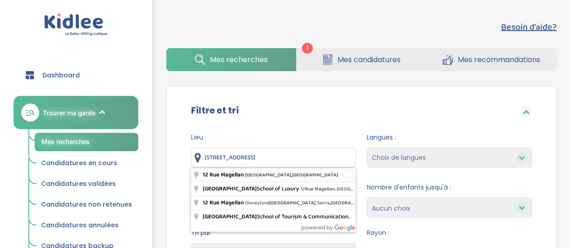
type input "12 Rue Magellan, Paris, France"
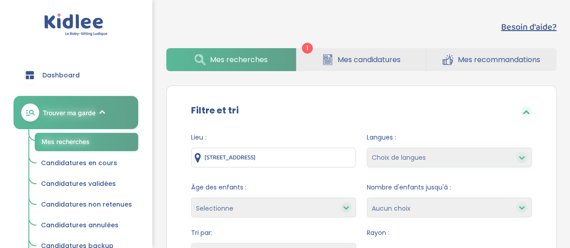
click at [299, 155] on input "[STREET_ADDRESS]" at bounding box center [273, 158] width 165 height 20
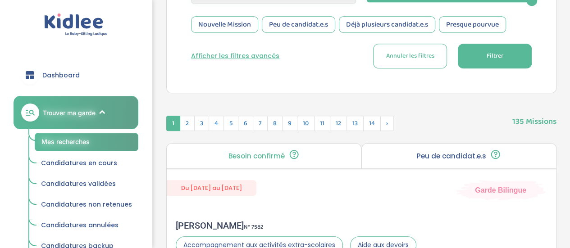
scroll to position [267, 0]
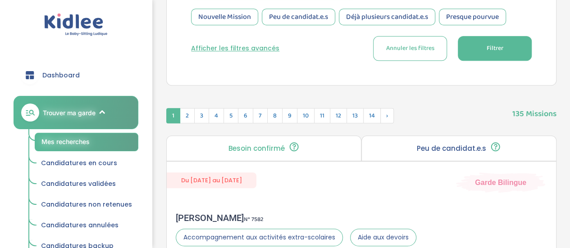
click at [484, 40] on button "Filtrer" at bounding box center [495, 48] width 74 height 25
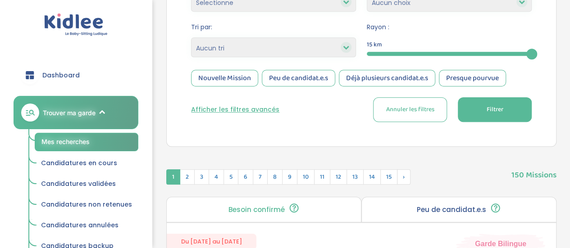
scroll to position [166, 0]
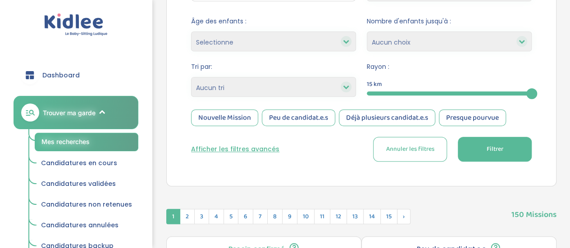
click at [275, 146] on div "Afficher les filtres avancés Annuler les filtres Filtrer" at bounding box center [361, 149] width 341 height 25
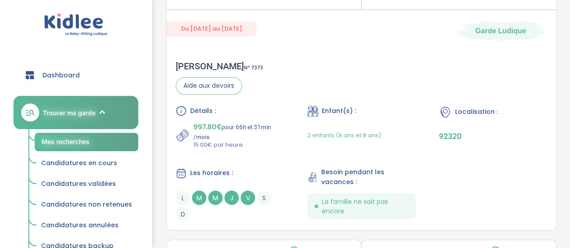
scroll to position [683, 0]
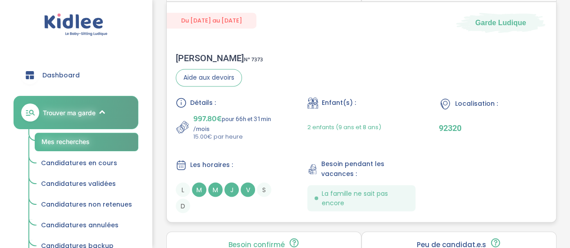
click at [226, 139] on p "15.00€ par heure" at bounding box center [238, 136] width 91 height 9
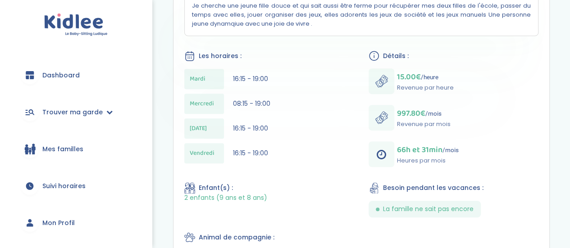
scroll to position [245, 0]
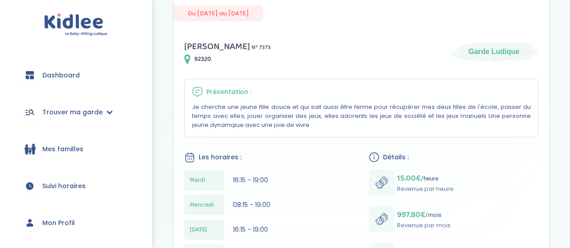
click at [570, 82] on html "trouver ma garde Dashboard Mon profil Mes famille Mes documents Dashboard Trouv…" at bounding box center [285, 242] width 570 height 750
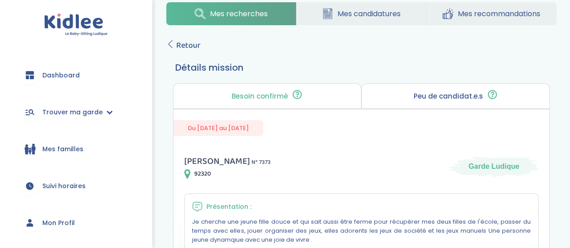
scroll to position [9, 0]
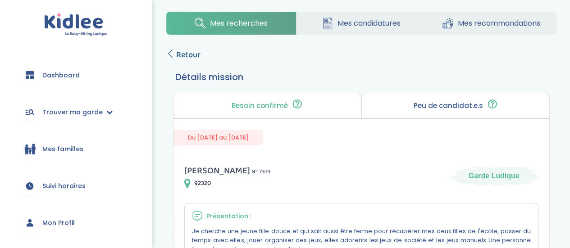
click at [173, 49] on link "Retour" at bounding box center [183, 55] width 34 height 13
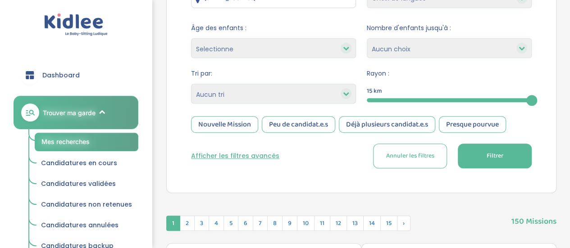
scroll to position [156, 0]
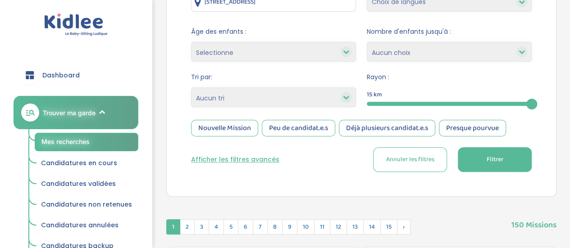
click at [281, 129] on div "Peu de candidat.e.s" at bounding box center [298, 128] width 73 height 17
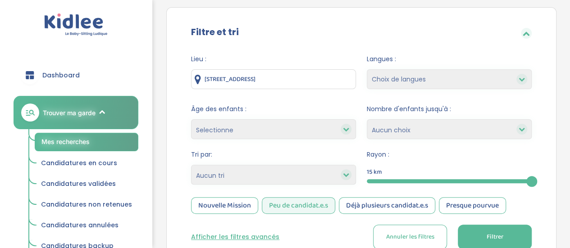
click at [469, 73] on select "Choix de langues Allemand Anglais Espagnol Italien Russe Français Coréen" at bounding box center [449, 79] width 165 height 20
select select "2"
click at [367, 69] on select "Choix de langues Allemand Anglais Espagnol Italien Russe Français Coréen" at bounding box center [449, 79] width 165 height 20
select select
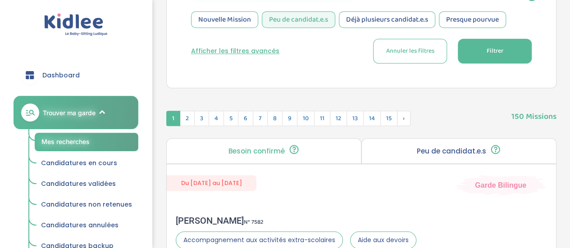
scroll to position [287, 0]
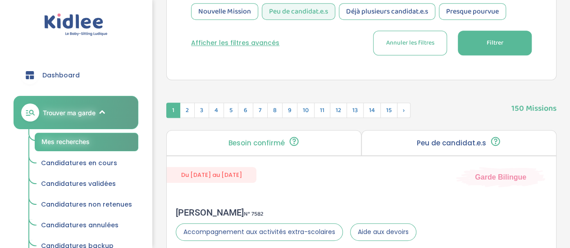
click at [493, 40] on span "Filtrer" at bounding box center [494, 42] width 17 height 9
click at [232, 44] on button "Afficher les filtres avancés" at bounding box center [235, 42] width 88 height 9
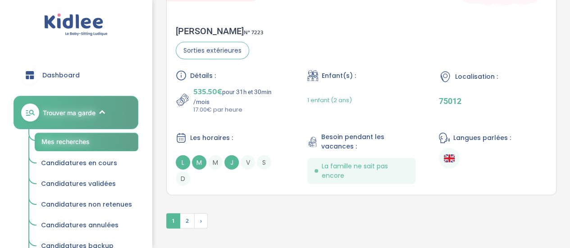
scroll to position [2780, 0]
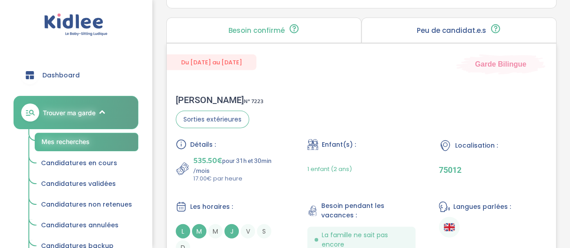
click at [281, 155] on p "535.50€ pour 31h et 30min /mois" at bounding box center [238, 165] width 91 height 20
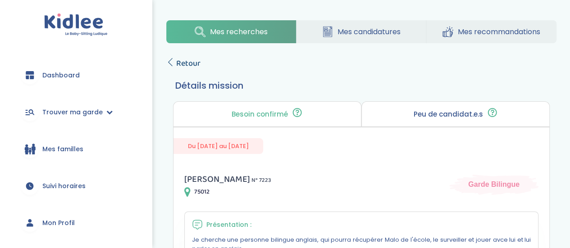
click at [169, 59] on icon at bounding box center [170, 62] width 8 height 8
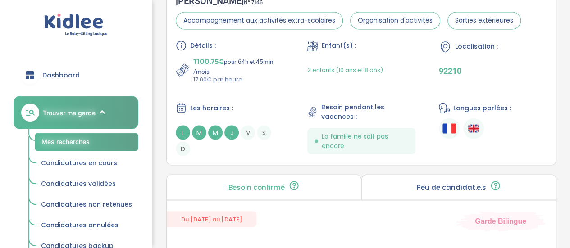
scroll to position [767, 0]
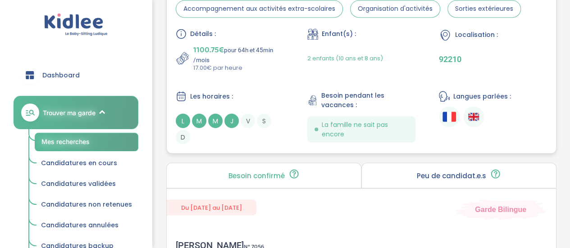
click at [278, 78] on div "Détails : 1100.75€ pour 64h et 45min /mois 17.00€ par heure Enfant(s) : 2 enfan…" at bounding box center [361, 86] width 371 height 116
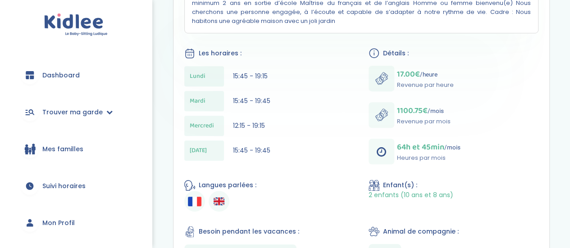
click at [570, 120] on html "trouver ma garde Dashboard Mon profil Mes famille Mes documents Dashboard Trouv…" at bounding box center [285, 181] width 570 height 926
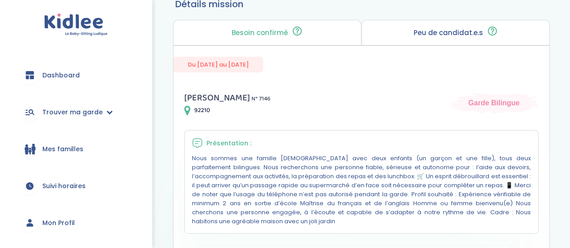
scroll to position [47, 0]
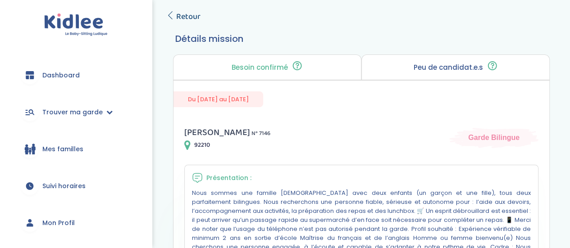
click at [176, 14] on link "Retour" at bounding box center [183, 16] width 34 height 13
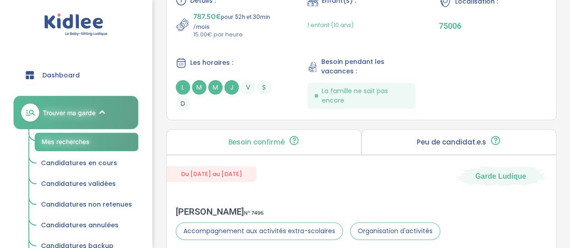
scroll to position [1782, 0]
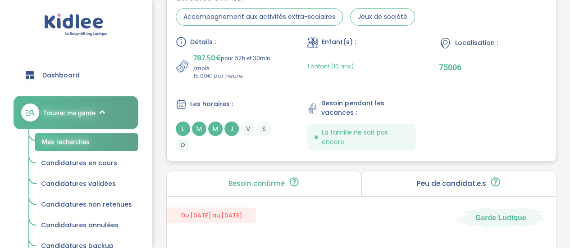
click at [201, 100] on span "Les horaires :" at bounding box center [211, 104] width 43 height 9
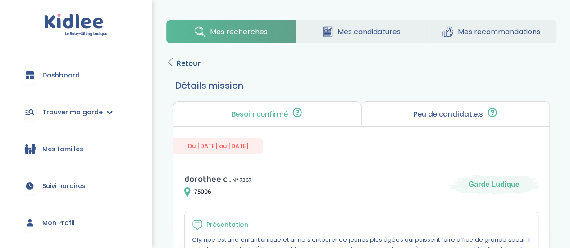
click at [179, 63] on span "Retour" at bounding box center [188, 63] width 24 height 13
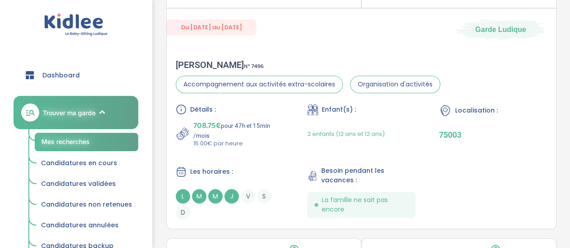
scroll to position [1995, 0]
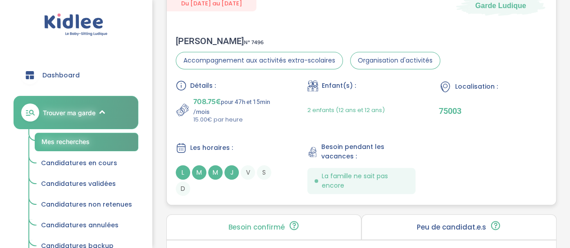
click at [188, 165] on span "L" at bounding box center [183, 172] width 14 height 14
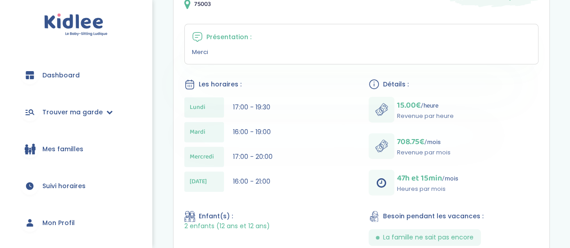
scroll to position [60, 0]
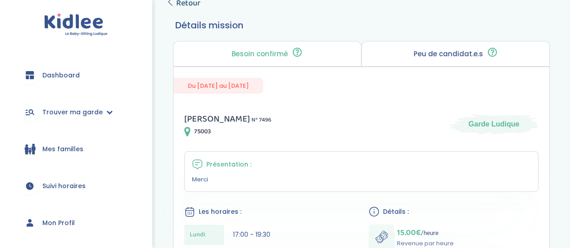
click at [172, 2] on icon at bounding box center [170, 2] width 8 height 8
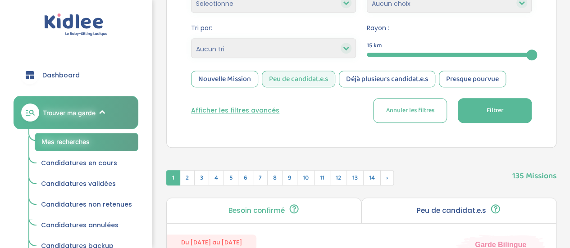
scroll to position [160, 0]
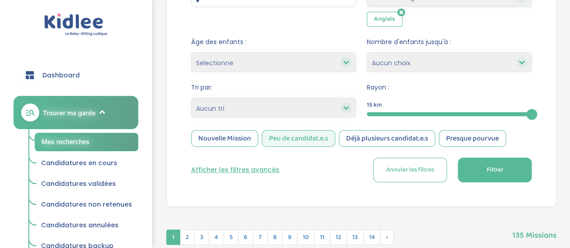
click at [246, 170] on button "Afficher les filtres avancés" at bounding box center [235, 169] width 88 height 9
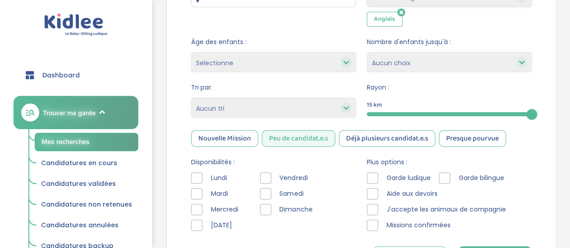
click at [196, 210] on div at bounding box center [196, 209] width 11 height 11
click at [196, 213] on div at bounding box center [196, 209] width 11 height 11
click at [196, 222] on div at bounding box center [196, 225] width 11 height 11
click at [267, 174] on div at bounding box center [265, 178] width 11 height 11
click at [267, 191] on div at bounding box center [265, 193] width 11 height 11
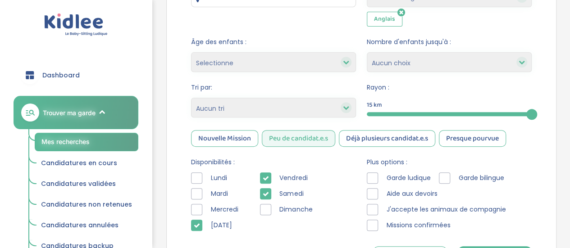
scroll to position [265, 0]
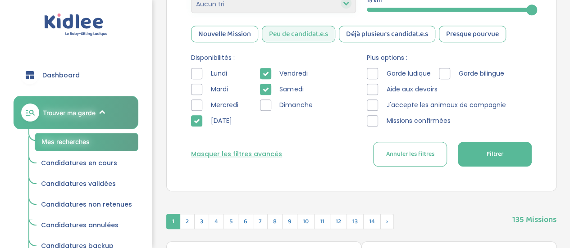
click at [492, 152] on span "Filtrer" at bounding box center [494, 154] width 17 height 9
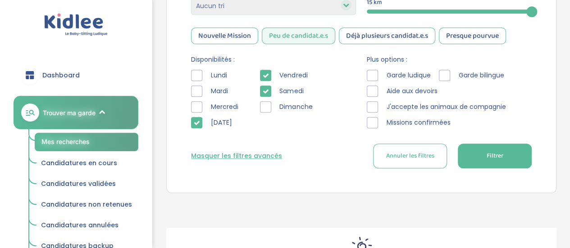
scroll to position [262, 0]
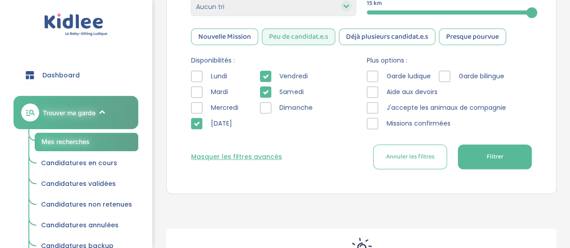
click at [239, 36] on div "Nouvelle Mission" at bounding box center [224, 36] width 67 height 17
click at [290, 34] on div "Peu de candidat.e.s" at bounding box center [298, 36] width 73 height 17
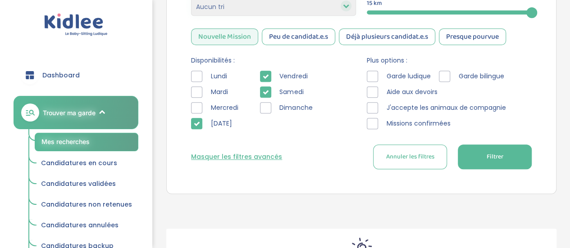
click at [491, 154] on span "Filtrer" at bounding box center [494, 156] width 17 height 9
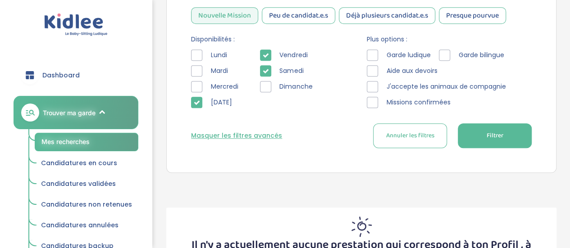
scroll to position [281, 0]
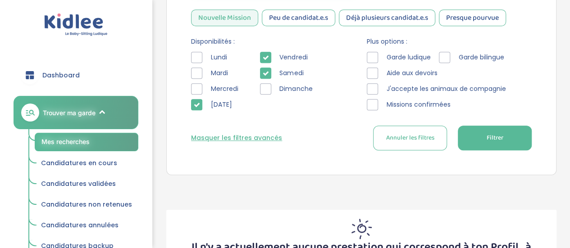
click at [270, 75] on div at bounding box center [265, 73] width 11 height 11
click at [513, 140] on button "Filtrer" at bounding box center [495, 138] width 74 height 25
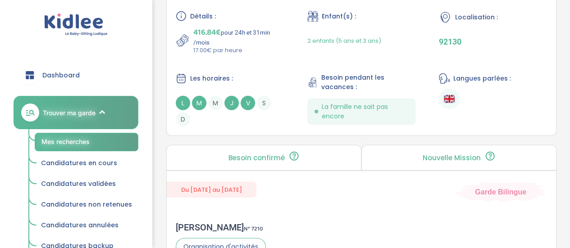
scroll to position [1110, 0]
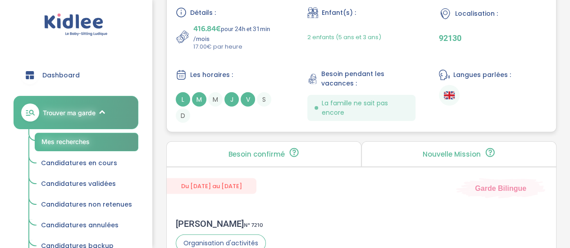
click at [435, 83] on div "Détails : 416.84€ pour 24h et 31min /mois 17.00€ par heure Enfant(s) : 2 enfant…" at bounding box center [361, 65] width 371 height 116
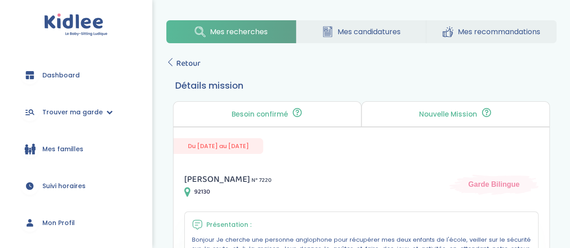
drag, startPoint x: 576, startPoint y: 77, endPoint x: 567, endPoint y: 69, distance: 12.1
click at [179, 64] on span "Retour" at bounding box center [188, 63] width 24 height 13
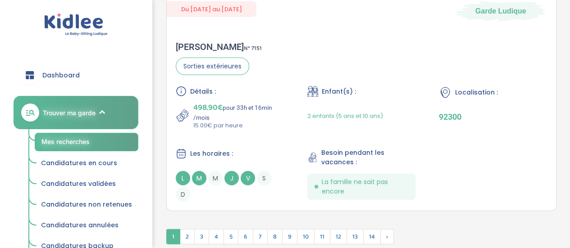
scroll to position [2723, 0]
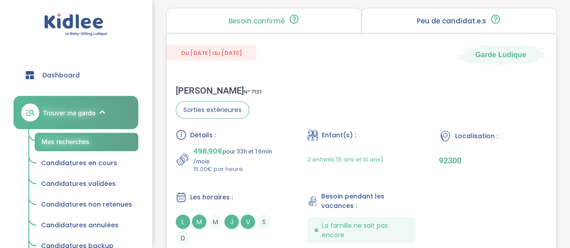
click at [262, 112] on div "[PERSON_NAME] N° 7151 Sorties extérieures Détails : 498.90€ pour 33h et 16min /…" at bounding box center [361, 165] width 389 height 178
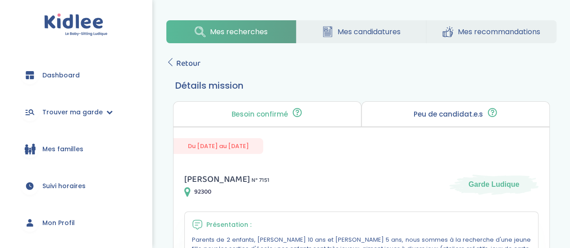
click at [171, 59] on icon at bounding box center [170, 62] width 8 height 8
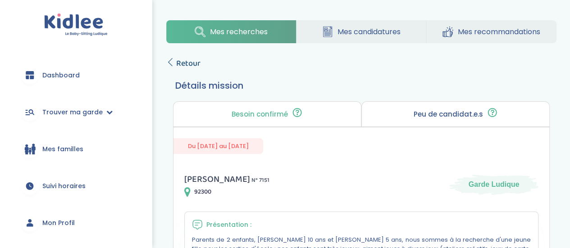
click at [172, 68] on link "Retour" at bounding box center [183, 63] width 34 height 13
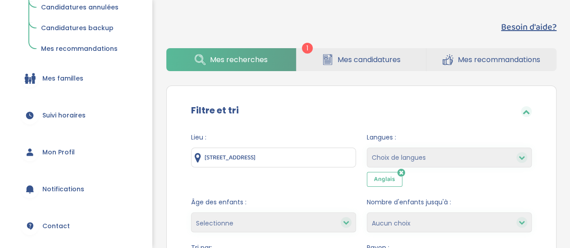
scroll to position [226, 0]
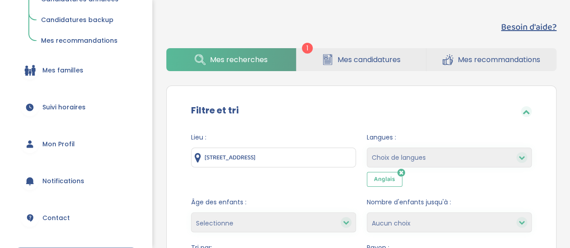
click at [62, 66] on span "Mes familles" at bounding box center [62, 70] width 41 height 9
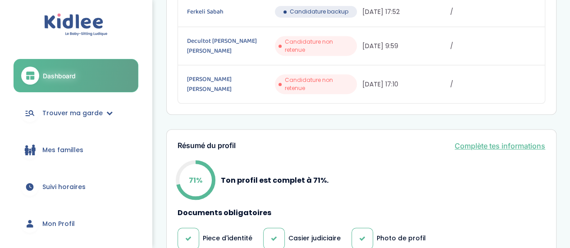
scroll to position [313, 0]
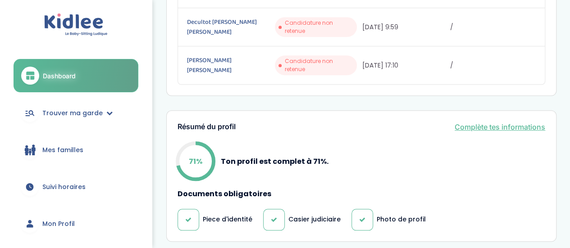
click at [505, 122] on link "Complète tes informations" at bounding box center [500, 127] width 91 height 11
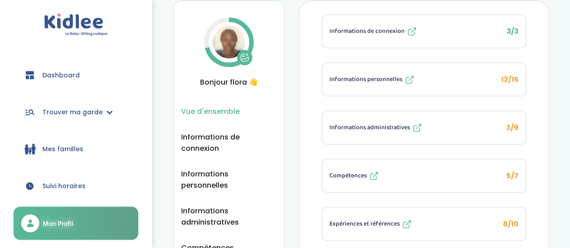
scroll to position [28, 0]
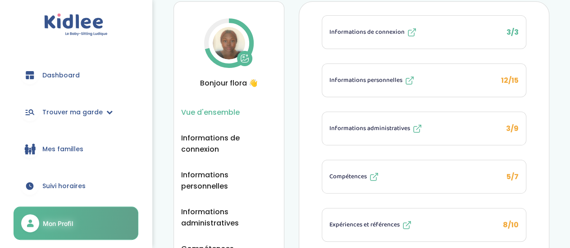
click at [402, 76] on span "Informations personnelles" at bounding box center [365, 80] width 73 height 9
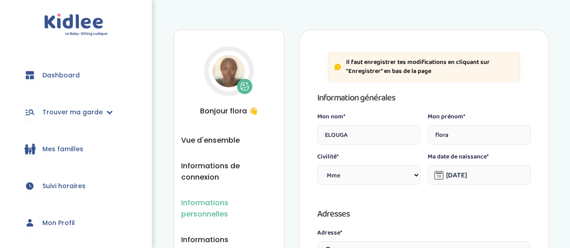
select select "1"
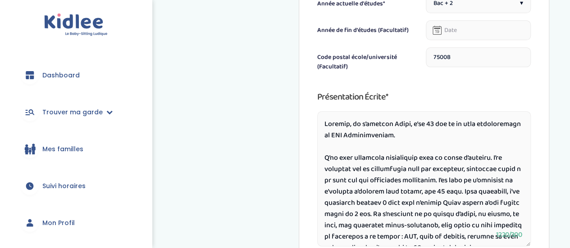
drag, startPoint x: 576, startPoint y: 40, endPoint x: 576, endPoint y: 161, distance: 120.8
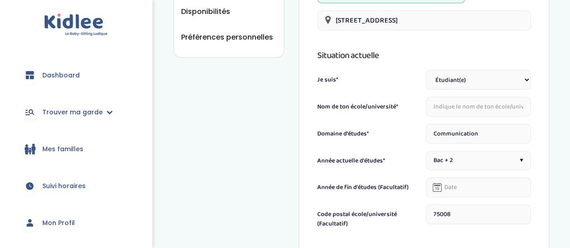
scroll to position [318, 0]
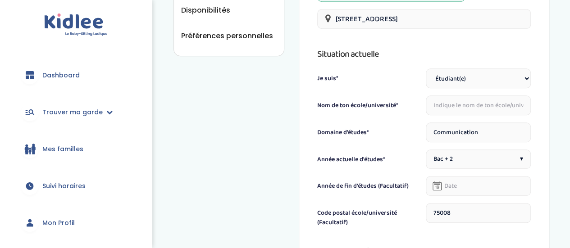
click at [477, 104] on input "text" at bounding box center [478, 106] width 105 height 20
drag, startPoint x: 465, startPoint y: 115, endPoint x: 431, endPoint y: 105, distance: 35.6
click at [431, 105] on div "Situation actuelle Je suis* Étudiant(e) Salarié Professionnel(le) de la petite …" at bounding box center [424, 137] width 214 height 181
click at [492, 104] on input "Paris School of" at bounding box center [478, 106] width 105 height 20
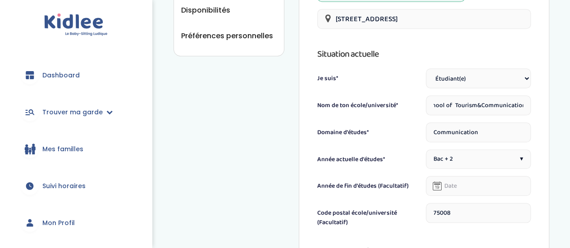
click at [465, 109] on input "Paris School of Tourism&Communication" at bounding box center [478, 106] width 105 height 20
click at [477, 107] on input "Paris School of Tourism&Communication" at bounding box center [478, 106] width 105 height 20
click at [482, 105] on input "Paris School of Tourism&Communication" at bounding box center [478, 106] width 105 height 20
drag, startPoint x: 482, startPoint y: 105, endPoint x: 491, endPoint y: 105, distance: 9.5
click at [491, 105] on input "Paris School of Tourism&Communication" at bounding box center [478, 106] width 105 height 20
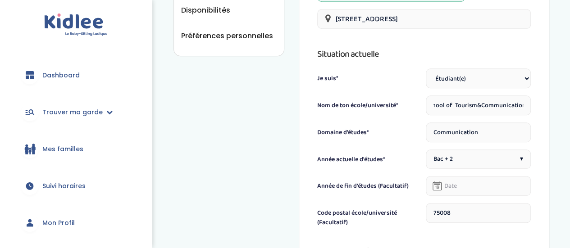
click at [470, 105] on input "Paris School of Tourism&Communication" at bounding box center [478, 106] width 105 height 20
click at [480, 105] on input "Paris School of Tourism&Communication" at bounding box center [478, 106] width 105 height 20
click at [474, 103] on input "Paris School of Tourism& Communication" at bounding box center [478, 106] width 105 height 20
click at [454, 108] on input "Paris School of Tourism & Communication" at bounding box center [478, 106] width 105 height 20
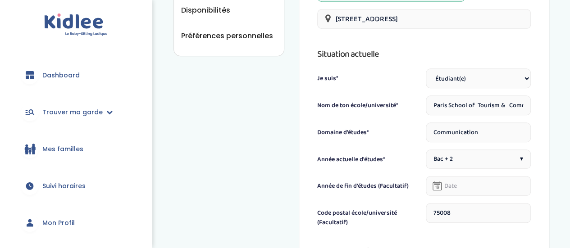
drag, startPoint x: 454, startPoint y: 108, endPoint x: 420, endPoint y: 108, distance: 34.2
click at [420, 108] on div "Nom de ton école/[GEOGRAPHIC_DATA] of Tourism & Communication" at bounding box center [424, 106] width 214 height 20
click at [482, 105] on input "Paris School of Tourism & Communication" at bounding box center [478, 106] width 105 height 20
click at [454, 105] on input "Paris School of Tourism & Communication" at bounding box center [478, 106] width 105 height 20
type input "Paris School of Tourism & Communication"
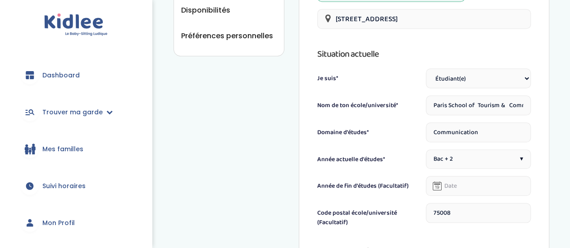
drag, startPoint x: 454, startPoint y: 105, endPoint x: 488, endPoint y: 90, distance: 37.1
click at [488, 90] on div "Situation actuelle Je suis* Étudiant(e) Salarié Professionnel(le) de la petite …" at bounding box center [424, 137] width 214 height 181
click at [495, 103] on input "Paris School of Tourism & Communication" at bounding box center [478, 106] width 105 height 20
click at [478, 105] on input "Paris School of Tourism & Communication" at bounding box center [478, 106] width 105 height 20
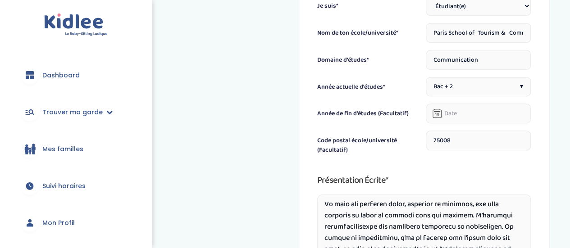
scroll to position [396, 0]
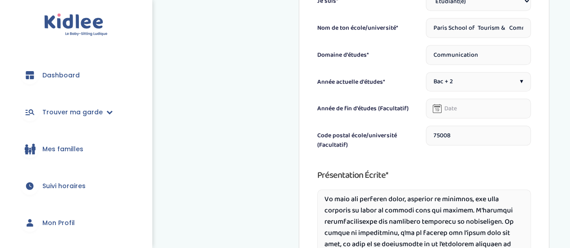
click at [448, 108] on input "text" at bounding box center [478, 109] width 105 height 20
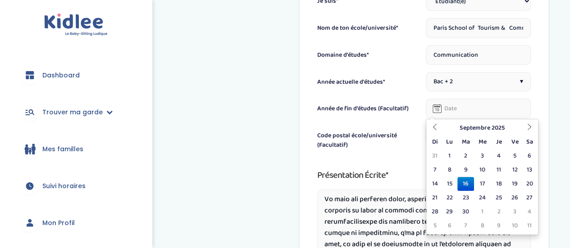
click at [537, 129] on div "[DATE] Di Lu Ma Me Je Ve Sa 31 1 2 3 4 5 6 7 8 9 10 11 12 13 14 15 16 17 18 19 …" at bounding box center [482, 177] width 113 height 116
click at [528, 123] on th at bounding box center [530, 128] width 14 height 14
click at [528, 130] on th at bounding box center [530, 128] width 14 height 14
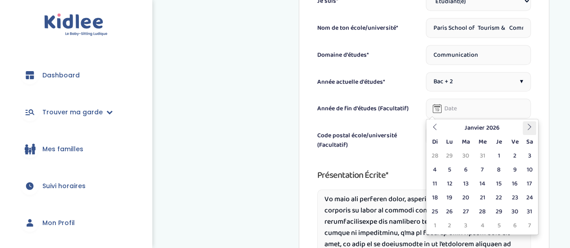
click at [528, 130] on th at bounding box center [530, 128] width 14 height 14
click at [532, 129] on icon at bounding box center [529, 127] width 6 height 6
click at [525, 128] on th at bounding box center [530, 128] width 14 height 14
click at [525, 132] on th at bounding box center [530, 128] width 14 height 14
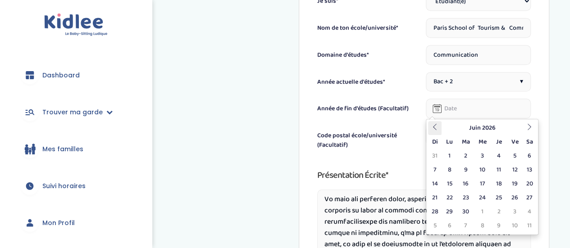
click at [433, 132] on th at bounding box center [435, 128] width 14 height 14
click at [438, 221] on td "31" at bounding box center [435, 226] width 14 height 14
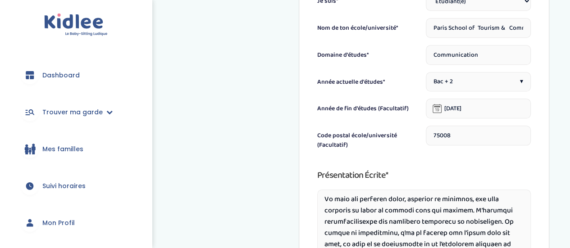
click at [488, 118] on input "31-05-2026" at bounding box center [478, 109] width 105 height 20
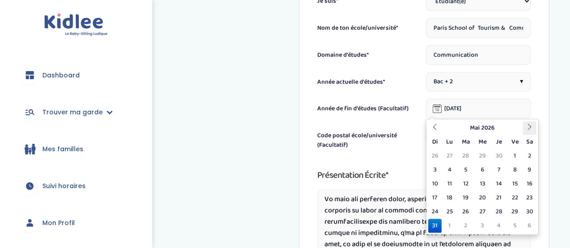
click at [530, 128] on icon at bounding box center [529, 127] width 6 height 6
click at [524, 129] on th at bounding box center [530, 128] width 14 height 14
click at [437, 132] on th at bounding box center [435, 128] width 14 height 14
click at [460, 204] on td "23" at bounding box center [465, 198] width 17 height 14
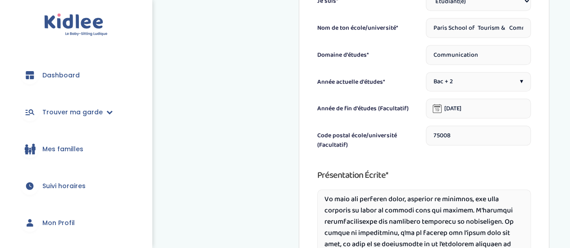
click at [467, 115] on input "23-06-2026" at bounding box center [478, 109] width 105 height 20
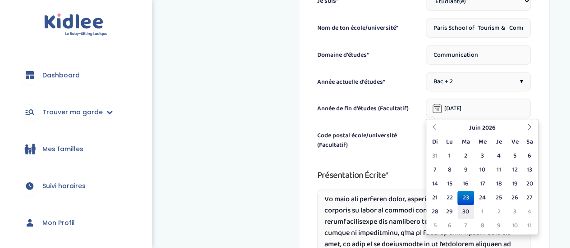
click at [465, 214] on td "30" at bounding box center [465, 212] width 17 height 14
type input "30-06-2026"
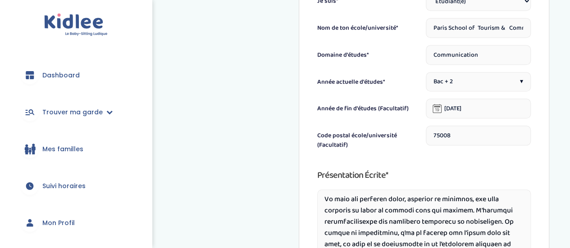
click at [378, 137] on label "Code postal école/université (Facultatif)" at bounding box center [369, 140] width 105 height 19
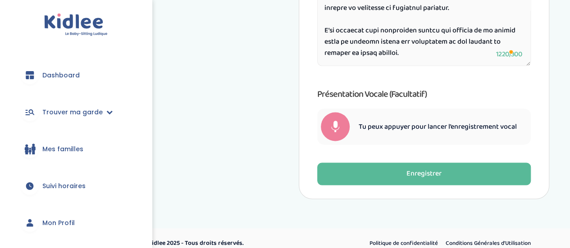
scroll to position [663, 0]
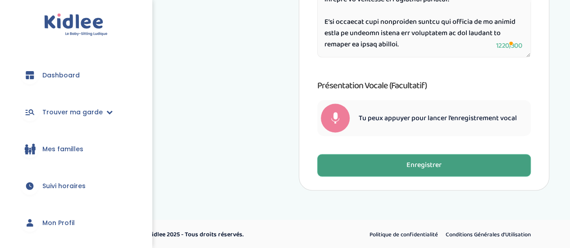
click at [419, 166] on div "Enregistrer" at bounding box center [423, 165] width 35 height 10
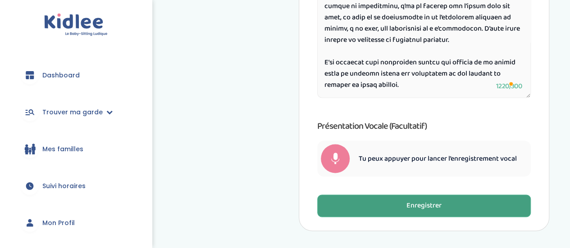
scroll to position [633, 0]
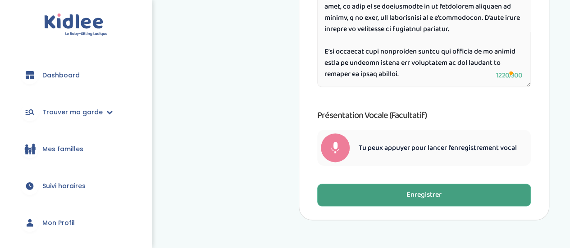
click at [480, 192] on button "Enregistrer" at bounding box center [424, 195] width 214 height 23
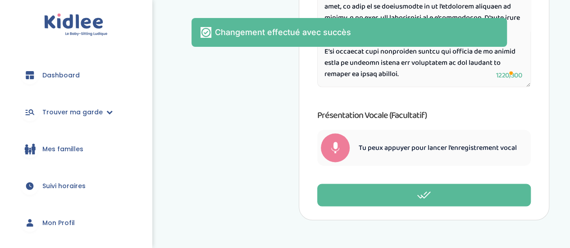
scroll to position [510, 0]
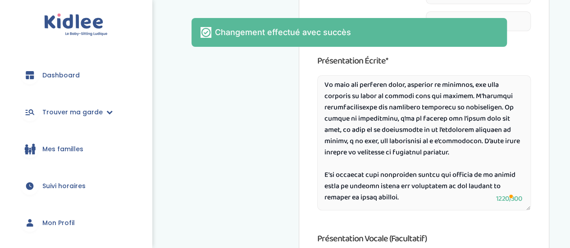
click at [51, 150] on span "Mes familles" at bounding box center [62, 149] width 41 height 9
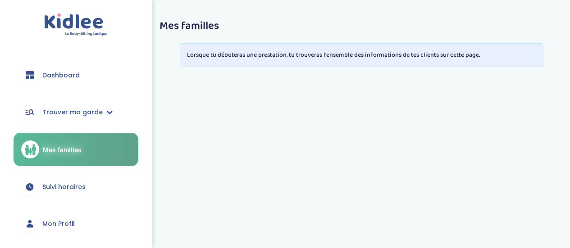
click at [147, 114] on div "Dashboard Trouver ma garde Mes recherches Candidatures en cours Candidatures va…" at bounding box center [76, 124] width 152 height 248
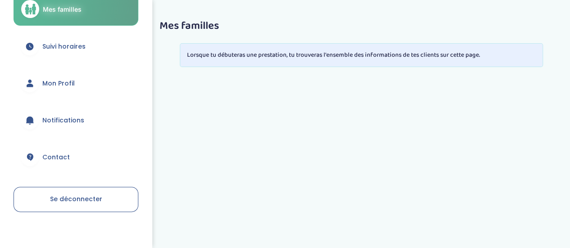
scroll to position [141, 0]
click at [94, 86] on link "Mon Profil" at bounding box center [76, 82] width 125 height 32
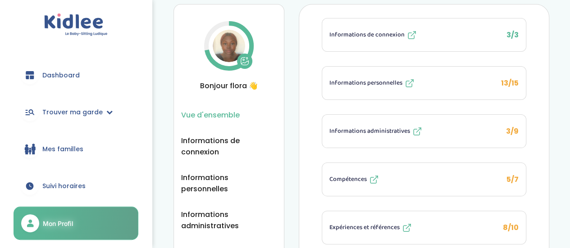
scroll to position [24, 0]
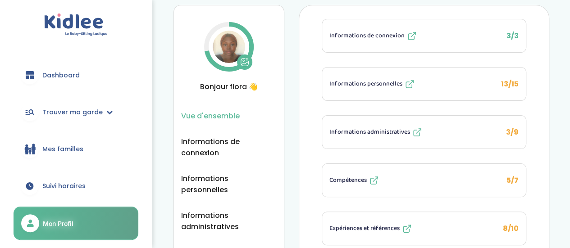
click at [402, 79] on span "Informations personnelles" at bounding box center [365, 83] width 73 height 9
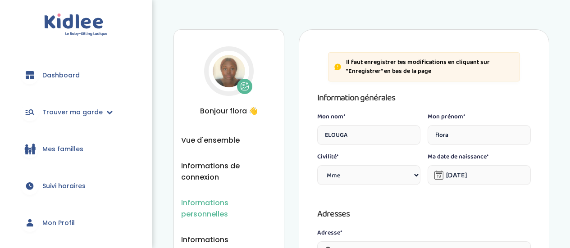
select select "1"
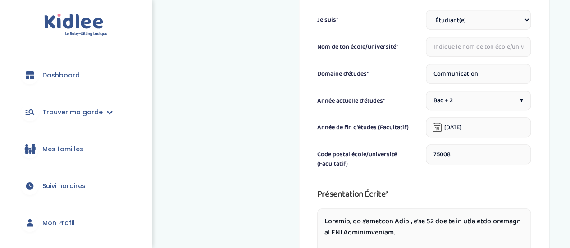
scroll to position [369, 0]
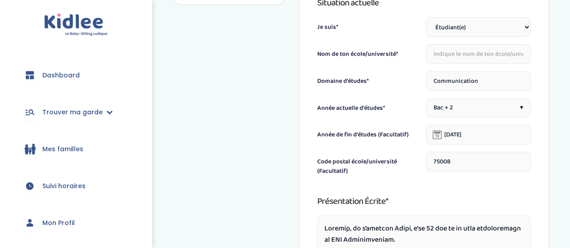
click at [496, 56] on input "text" at bounding box center [478, 54] width 105 height 20
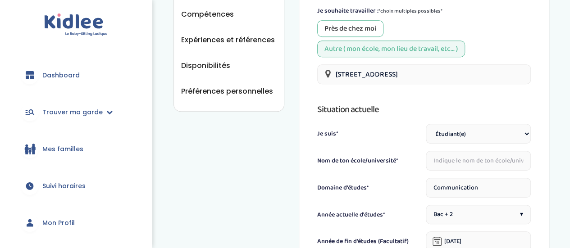
scroll to position [250, 0]
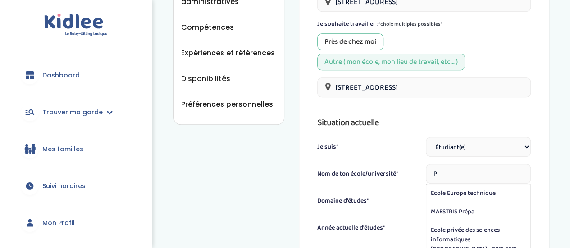
type input "Pa"
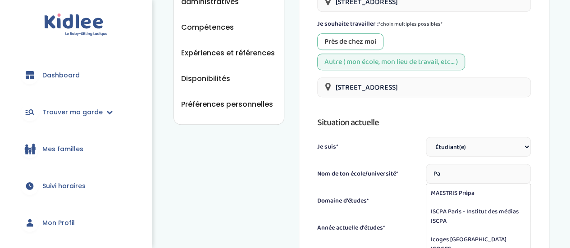
drag, startPoint x: 451, startPoint y: 171, endPoint x: 417, endPoint y: 178, distance: 34.6
click at [417, 178] on div "Nom de ton école/université* Pa MAESTRIS Prépa ISCPA Paris - Institut des média…" at bounding box center [424, 174] width 214 height 20
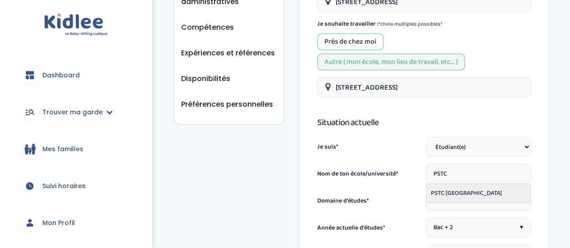
type input "PSTC [GEOGRAPHIC_DATA]"
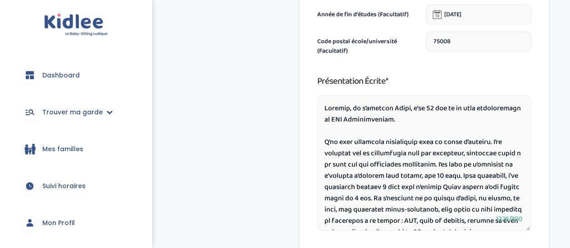
scroll to position [654, 0]
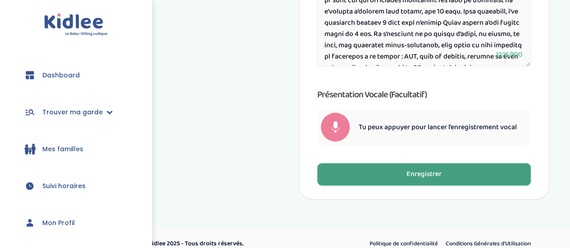
click at [500, 175] on button "Enregistrer" at bounding box center [424, 174] width 214 height 23
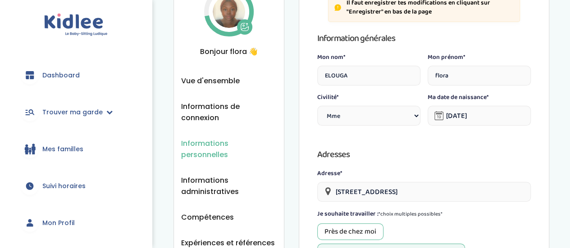
scroll to position [82, 0]
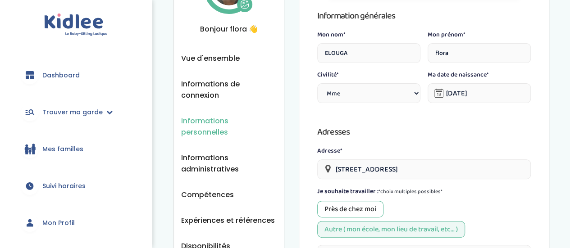
click at [392, 57] on input "ELOUGA" at bounding box center [368, 53] width 103 height 20
drag, startPoint x: 392, startPoint y: 57, endPoint x: 351, endPoint y: 55, distance: 41.0
click at [348, 53] on input "ELOUGA né" at bounding box center [368, 53] width 103 height 20
click at [350, 52] on input "ELOUGA né" at bounding box center [368, 53] width 103 height 20
click at [347, 52] on input "ELOUGA né" at bounding box center [368, 53] width 103 height 20
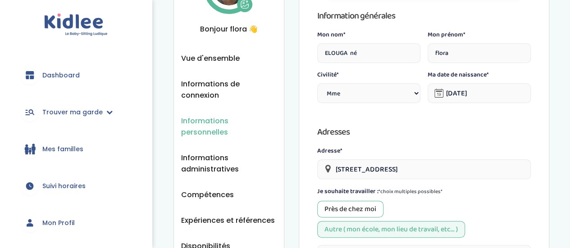
click at [351, 52] on input "ELOUGA né" at bounding box center [368, 53] width 103 height 20
drag, startPoint x: 359, startPoint y: 51, endPoint x: 351, endPoint y: 51, distance: 7.2
click at [351, 51] on input "ELOUGA né" at bounding box center [368, 53] width 103 height 20
type input "ELOUGA NDJENG"
click at [438, 54] on input "flora" at bounding box center [479, 53] width 103 height 20
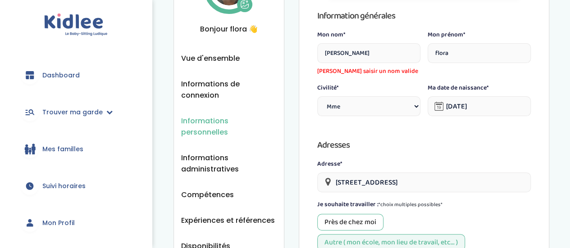
click at [438, 54] on input "flora" at bounding box center [479, 53] width 103 height 20
click at [438, 50] on input "flora" at bounding box center [479, 53] width 103 height 20
click at [434, 52] on input "flora" at bounding box center [479, 53] width 103 height 20
click at [436, 53] on input "flora" at bounding box center [479, 53] width 103 height 20
drag, startPoint x: 437, startPoint y: 52, endPoint x: 431, endPoint y: 52, distance: 6.3
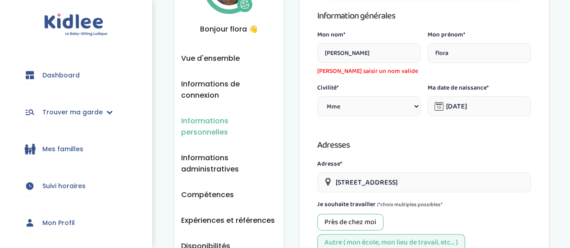
click at [431, 52] on input "flora" at bounding box center [479, 53] width 103 height 20
type input "Flora"
click at [409, 88] on label "Civilité*" at bounding box center [368, 87] width 103 height 9
click at [379, 55] on input "ELOUGA NDJENG" at bounding box center [368, 53] width 103 height 20
drag, startPoint x: 378, startPoint y: 55, endPoint x: 355, endPoint y: 52, distance: 23.7
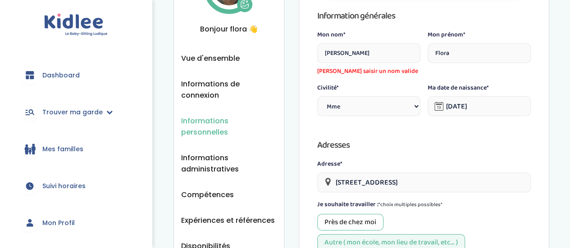
click at [355, 52] on input "ELOUGA NDJENG" at bounding box center [368, 53] width 103 height 20
drag, startPoint x: 347, startPoint y: 51, endPoint x: 328, endPoint y: 54, distance: 19.5
click at [328, 54] on input "ELOUGA Ndjeng" at bounding box center [368, 53] width 103 height 20
click at [328, 54] on input "Ek Ndjeng" at bounding box center [368, 53] width 103 height 20
type input "Elouga Ndjeng"
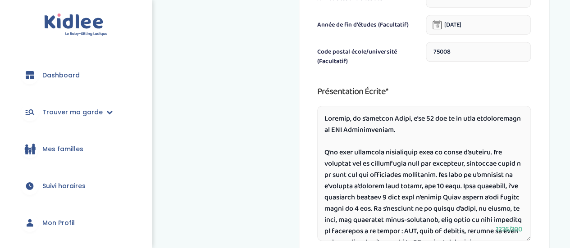
scroll to position [663, 0]
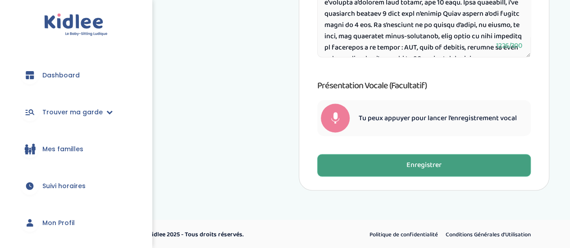
click at [452, 168] on button "Enregistrer" at bounding box center [424, 165] width 214 height 23
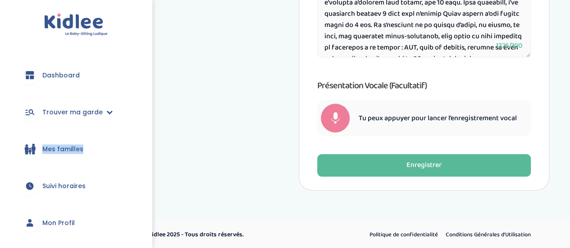
drag, startPoint x: 147, startPoint y: 126, endPoint x: 149, endPoint y: 160, distance: 33.8
click at [149, 160] on div "Dashboard Trouver ma garde Mes recherches Candidatures en cours Candidatures va…" at bounding box center [76, 124] width 152 height 248
click at [73, 219] on span "Mon Profil" at bounding box center [58, 223] width 32 height 9
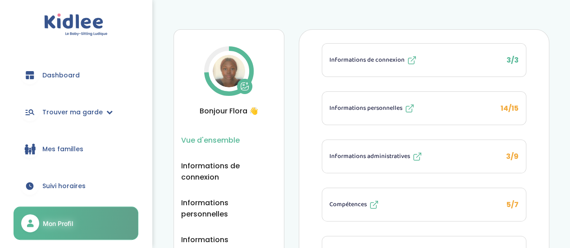
scroll to position [24, 0]
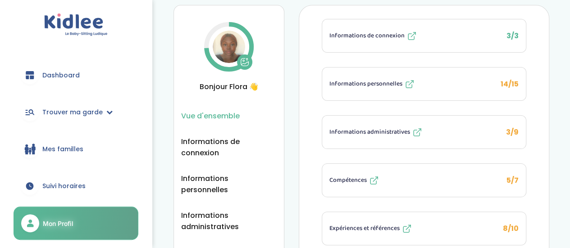
click at [415, 79] on icon at bounding box center [409, 84] width 11 height 11
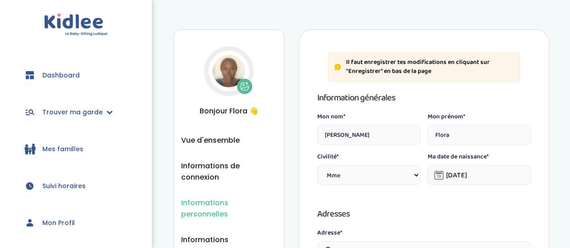
select select "1"
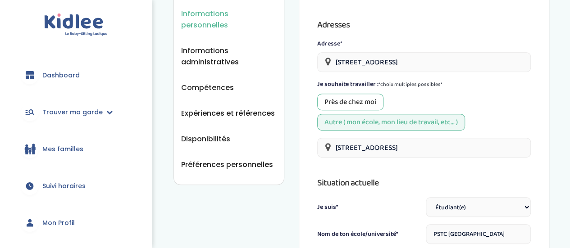
scroll to position [164, 0]
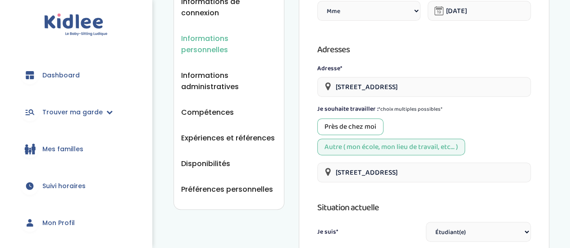
click at [368, 127] on div "Près de chez moi" at bounding box center [350, 126] width 66 height 17
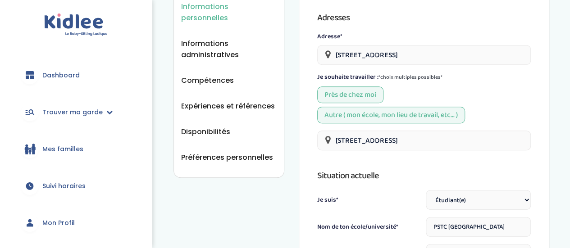
scroll to position [201, 0]
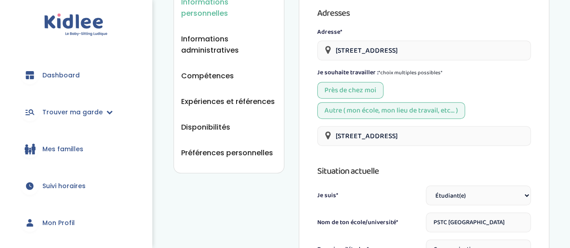
click at [365, 87] on div "Près de chez moi" at bounding box center [350, 90] width 66 height 17
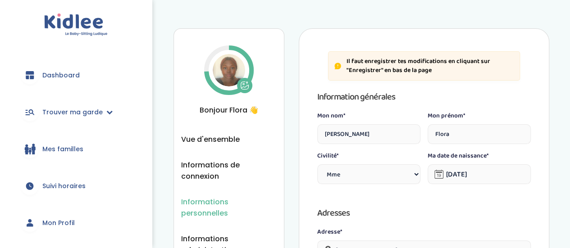
scroll to position [638, 0]
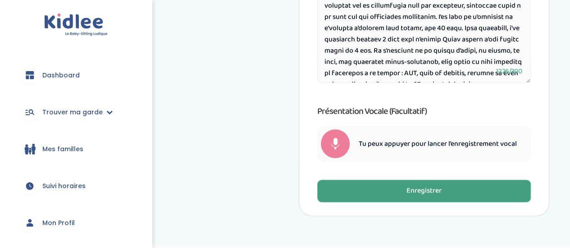
click at [444, 186] on button "Enregistrer" at bounding box center [424, 191] width 214 height 23
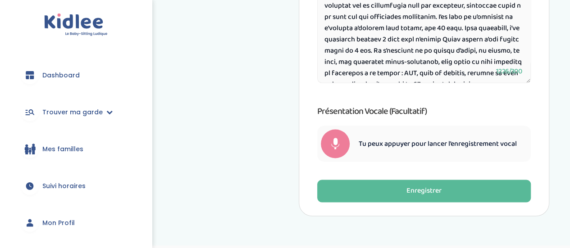
drag, startPoint x: 569, startPoint y: 191, endPoint x: 570, endPoint y: 159, distance: 32.9
click at [59, 151] on span "Mes familles" at bounding box center [62, 149] width 41 height 9
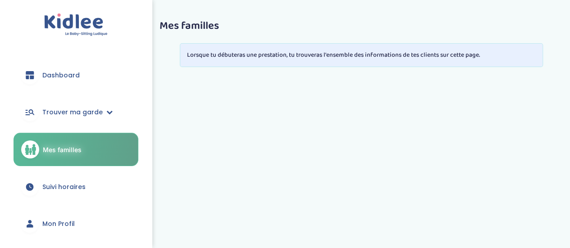
click at [58, 219] on span "Mon Profil" at bounding box center [58, 223] width 32 height 9
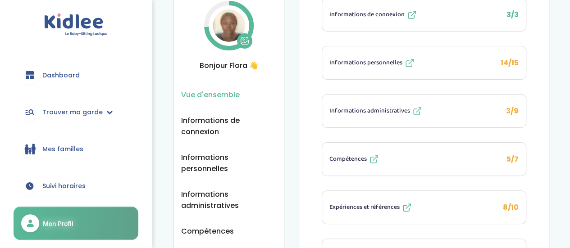
scroll to position [48, 0]
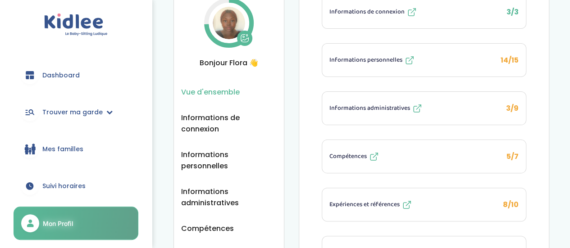
click at [354, 104] on span "Informations administratives" at bounding box center [369, 108] width 81 height 9
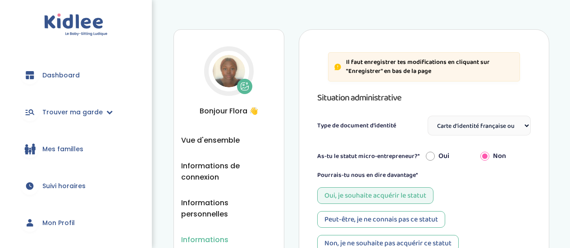
select select "Carte d'identité française ou Passeport français daté de moins de 5 ans"
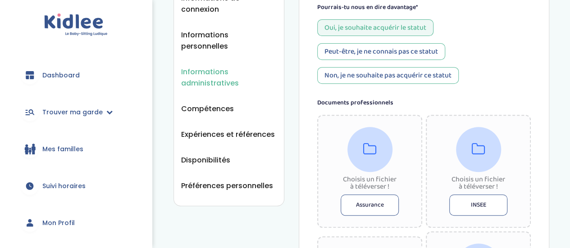
scroll to position [163, 0]
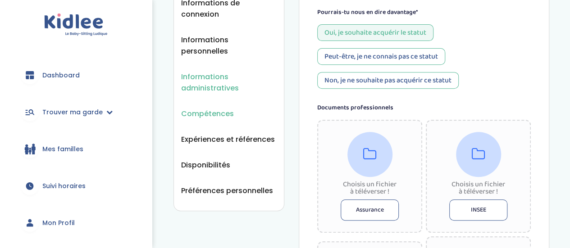
click at [193, 108] on span "Compétences" at bounding box center [207, 113] width 53 height 11
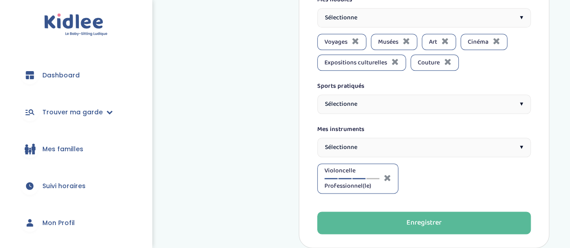
scroll to position [491, 0]
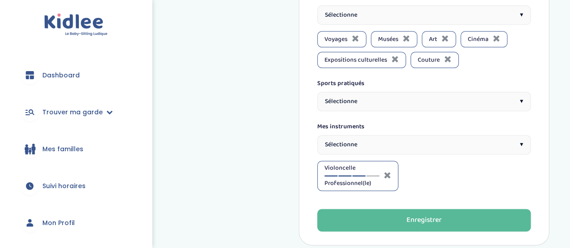
click at [512, 101] on div "Sélectionne ▾" at bounding box center [424, 101] width 214 height 19
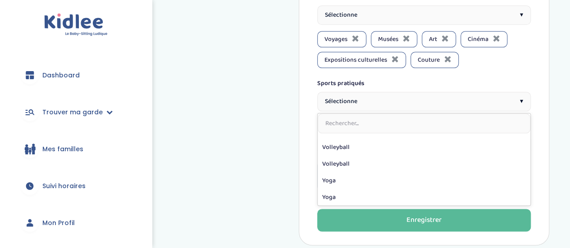
scroll to position [0, 0]
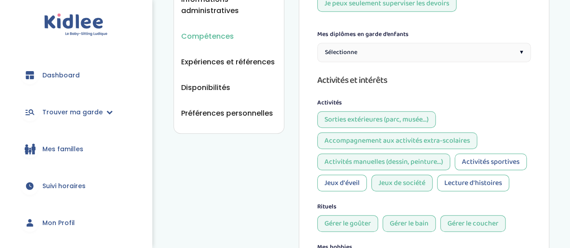
scroll to position [240, 0]
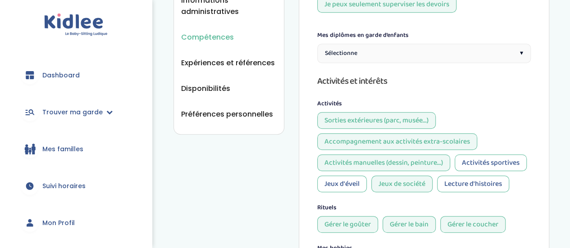
click at [489, 184] on div "Lecture d'histoires" at bounding box center [473, 184] width 72 height 17
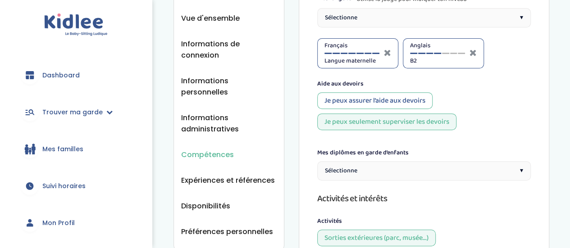
scroll to position [118, 0]
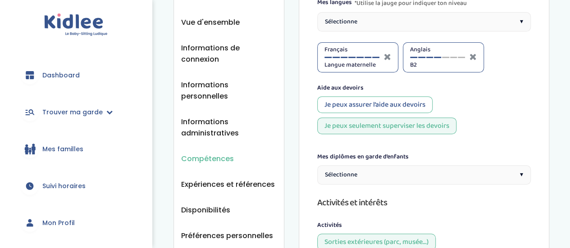
click at [482, 180] on div "Sélectionne ▾" at bounding box center [424, 174] width 214 height 19
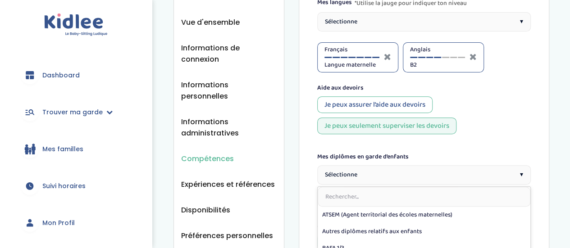
click at [496, 166] on div "Sélectionne ▾" at bounding box center [424, 174] width 214 height 19
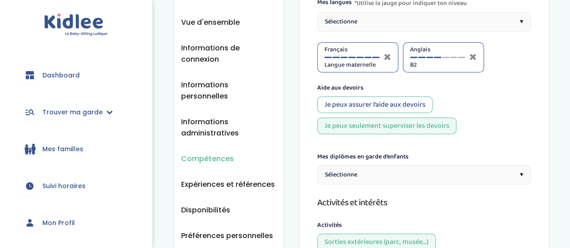
scroll to position [56, 0]
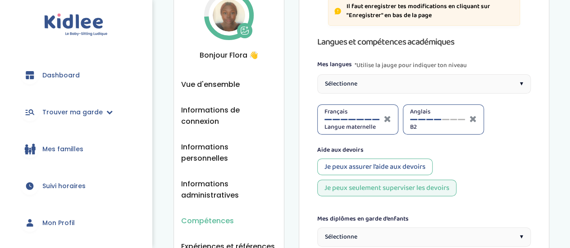
click at [398, 171] on div "Je peux assurer l’aide aux devoirs" at bounding box center [374, 167] width 115 height 17
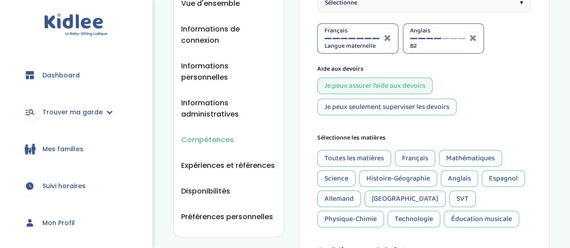
scroll to position [163, 0]
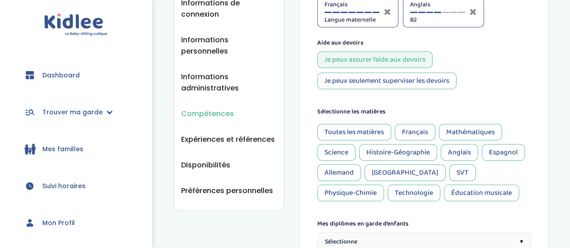
click at [462, 149] on div "Anglais" at bounding box center [459, 152] width 37 height 17
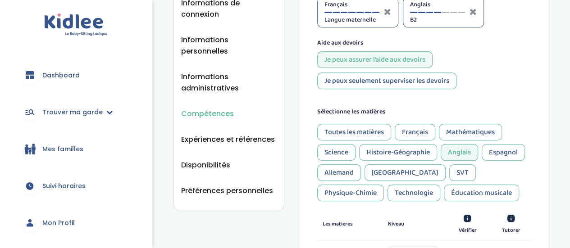
click at [387, 154] on div "Histoire-Géographie" at bounding box center [398, 152] width 78 height 17
click at [501, 151] on div "Espagnol" at bounding box center [503, 152] width 43 height 17
click at [413, 135] on div "Français" at bounding box center [415, 132] width 41 height 17
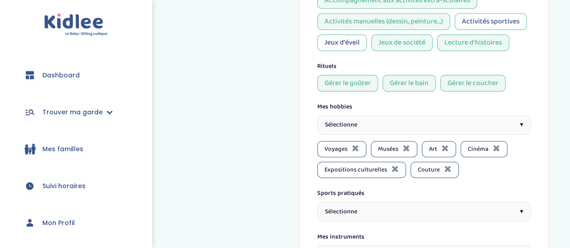
scroll to position [812, 0]
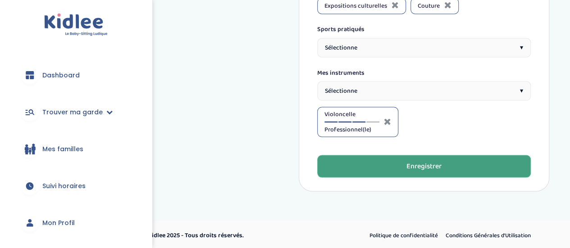
click at [419, 169] on div "Enregistrer" at bounding box center [423, 166] width 35 height 10
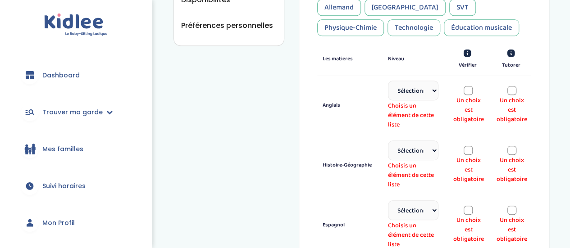
scroll to position [201, 0]
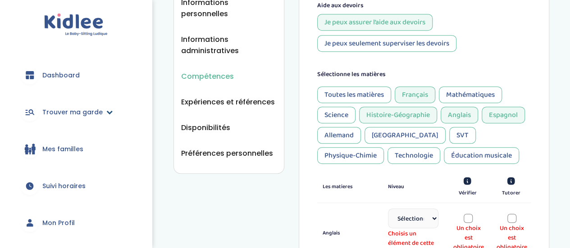
click at [59, 116] on span "Trouver ma garde" at bounding box center [72, 112] width 60 height 9
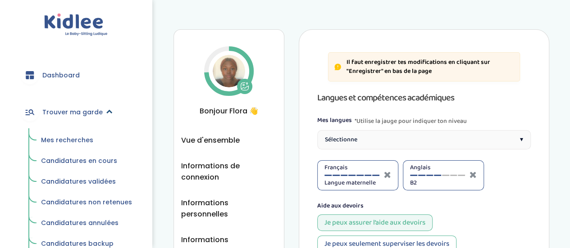
click at [53, 112] on span "Trouver ma garde" at bounding box center [72, 112] width 60 height 9
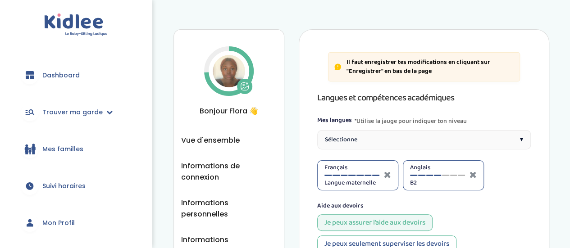
click at [45, 77] on span "Dashboard" at bounding box center [60, 75] width 37 height 9
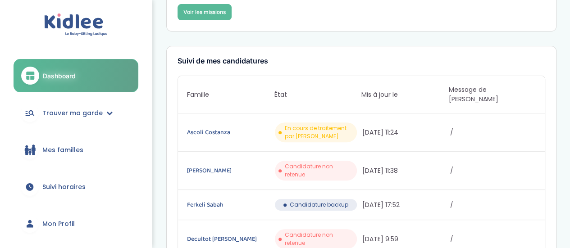
scroll to position [141, 0]
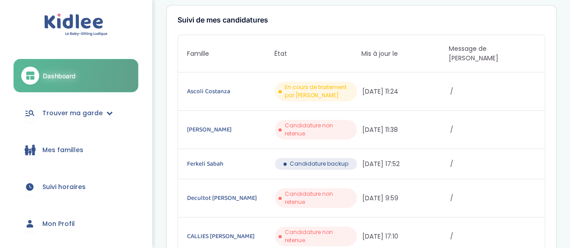
drag, startPoint x: 576, startPoint y: 52, endPoint x: 576, endPoint y: 88, distance: 36.5
click at [337, 160] on span "Candidature backup" at bounding box center [319, 164] width 59 height 8
click at [212, 159] on link "Ferkeli Sabah" at bounding box center [230, 164] width 86 height 10
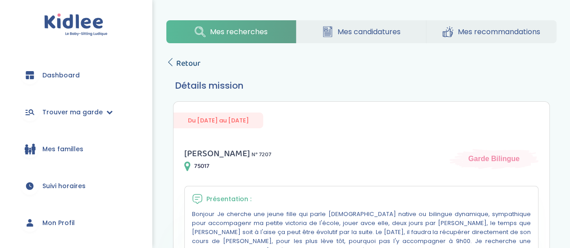
click at [172, 64] on icon at bounding box center [170, 62] width 8 height 8
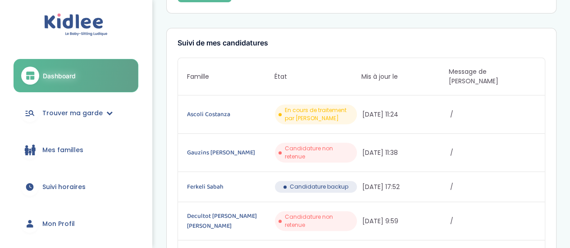
scroll to position [97, 0]
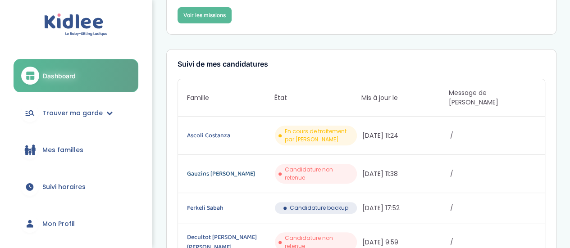
click at [219, 169] on link "Gauzins Jérôme" at bounding box center [230, 174] width 86 height 10
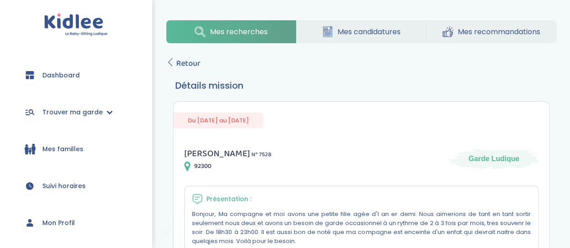
scroll to position [232, 0]
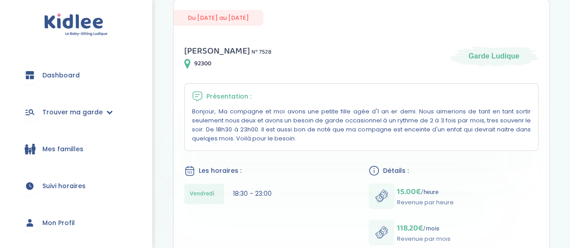
drag, startPoint x: 0, startPoint y: 0, endPoint x: 561, endPoint y: 99, distance: 570.0
click at [561, 99] on html "trouver ma garde Dashboard Mon profil Mes famille Mes documents Dashboard Trouv…" at bounding box center [285, 242] width 570 height 690
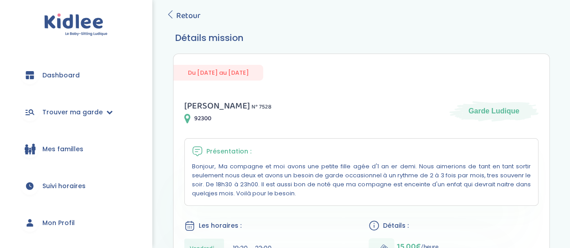
scroll to position [46, 0]
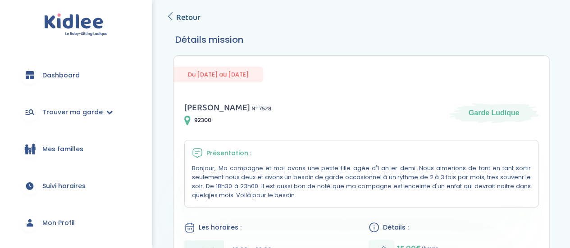
click at [171, 14] on icon at bounding box center [170, 16] width 8 height 8
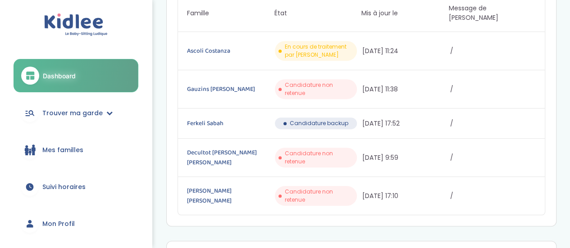
scroll to position [185, 0]
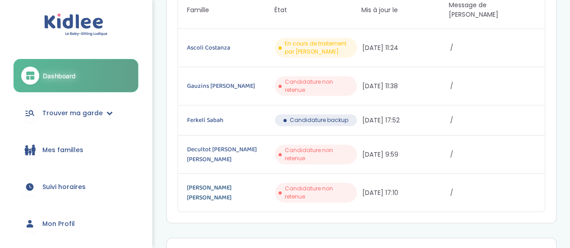
click at [226, 183] on link "CALLIES [PERSON_NAME]" at bounding box center [230, 193] width 86 height 20
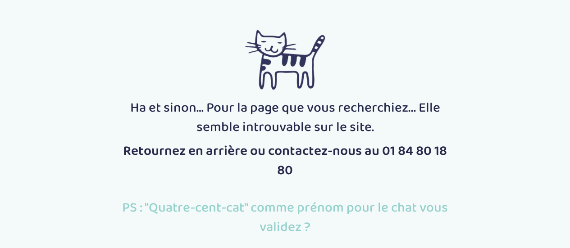
scroll to position [65, 0]
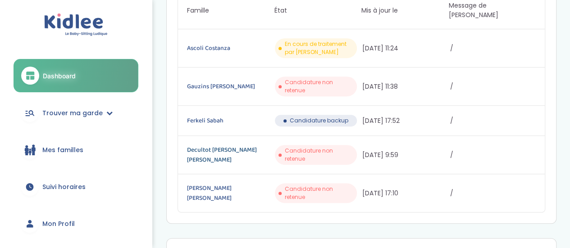
click at [225, 145] on link "Decultot jean baptiste" at bounding box center [230, 155] width 86 height 20
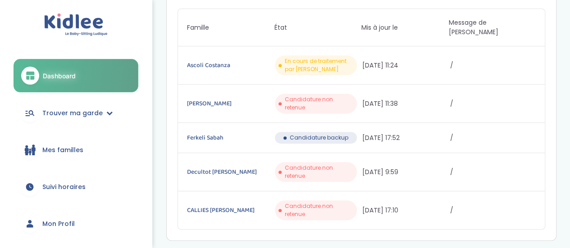
scroll to position [170, 0]
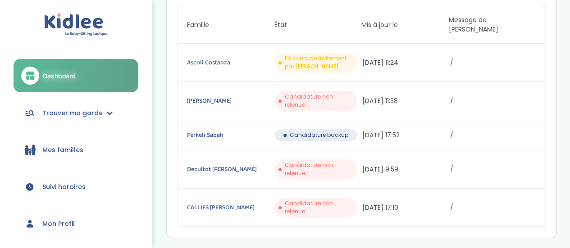
click at [294, 55] on span "En cours de traitement par [PERSON_NAME]" at bounding box center [319, 63] width 68 height 16
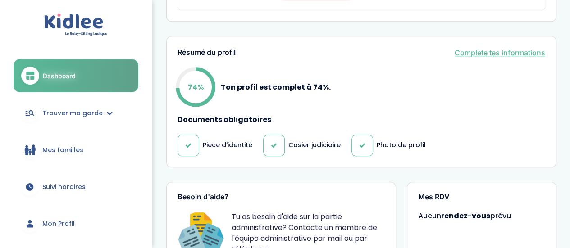
scroll to position [385, 0]
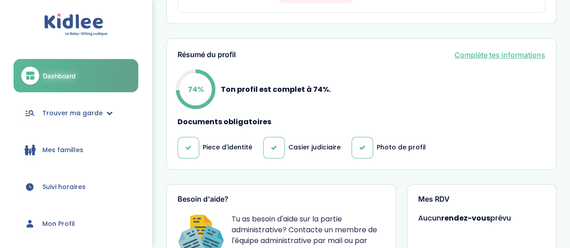
click at [567, 153] on div "État de mon profil Tu es officiellement babysitter [PERSON_NAME] ! Tu vas maint…" at bounding box center [361, 80] width 417 height 902
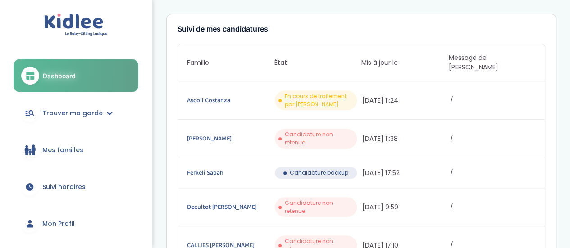
scroll to position [130, 0]
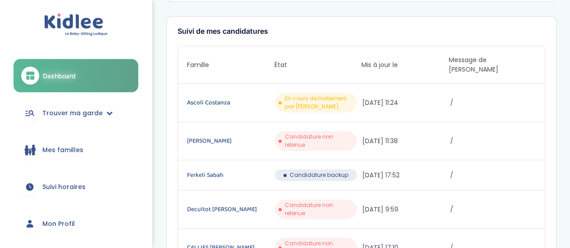
click at [210, 98] on link "Ascoli Costanza" at bounding box center [230, 103] width 86 height 10
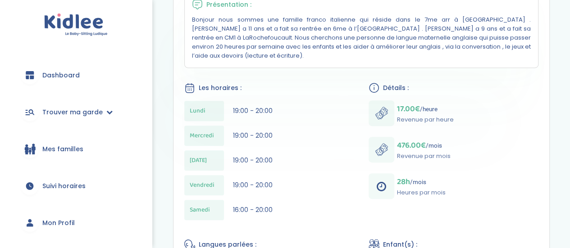
scroll to position [203, 0]
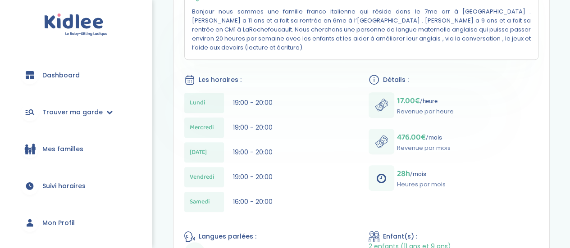
drag, startPoint x: 576, startPoint y: 45, endPoint x: 576, endPoint y: 105, distance: 60.4
click at [570, 105] on html "trouver ma garde Dashboard Mon profil Mes famille Mes documents Dashboard Trouv…" at bounding box center [285, 193] width 570 height 793
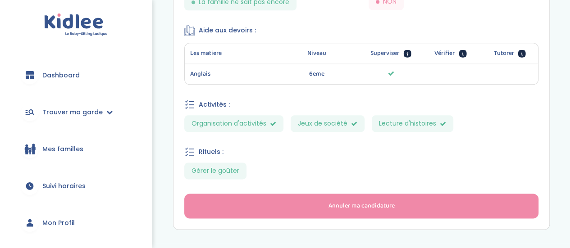
scroll to position [0, 0]
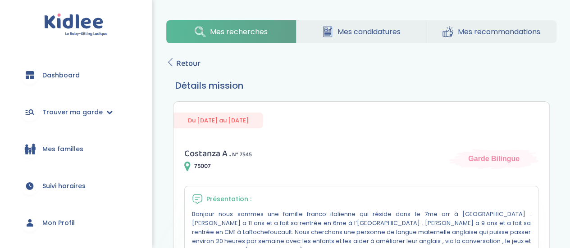
drag, startPoint x: 249, startPoint y: 94, endPoint x: 242, endPoint y: 92, distance: 6.6
click at [172, 63] on icon at bounding box center [170, 62] width 8 height 8
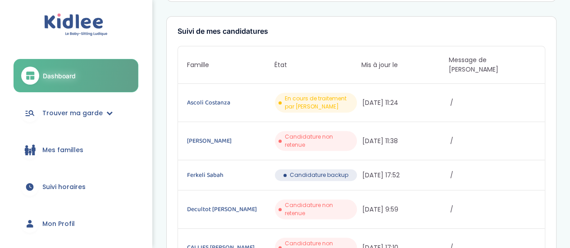
click at [385, 47] on div "Famille État Mis à jour le Message de [PERSON_NAME]" at bounding box center [361, 64] width 367 height 37
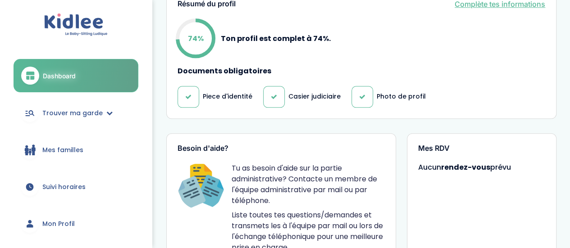
scroll to position [432, 0]
